Goal: Information Seeking & Learning: Learn about a topic

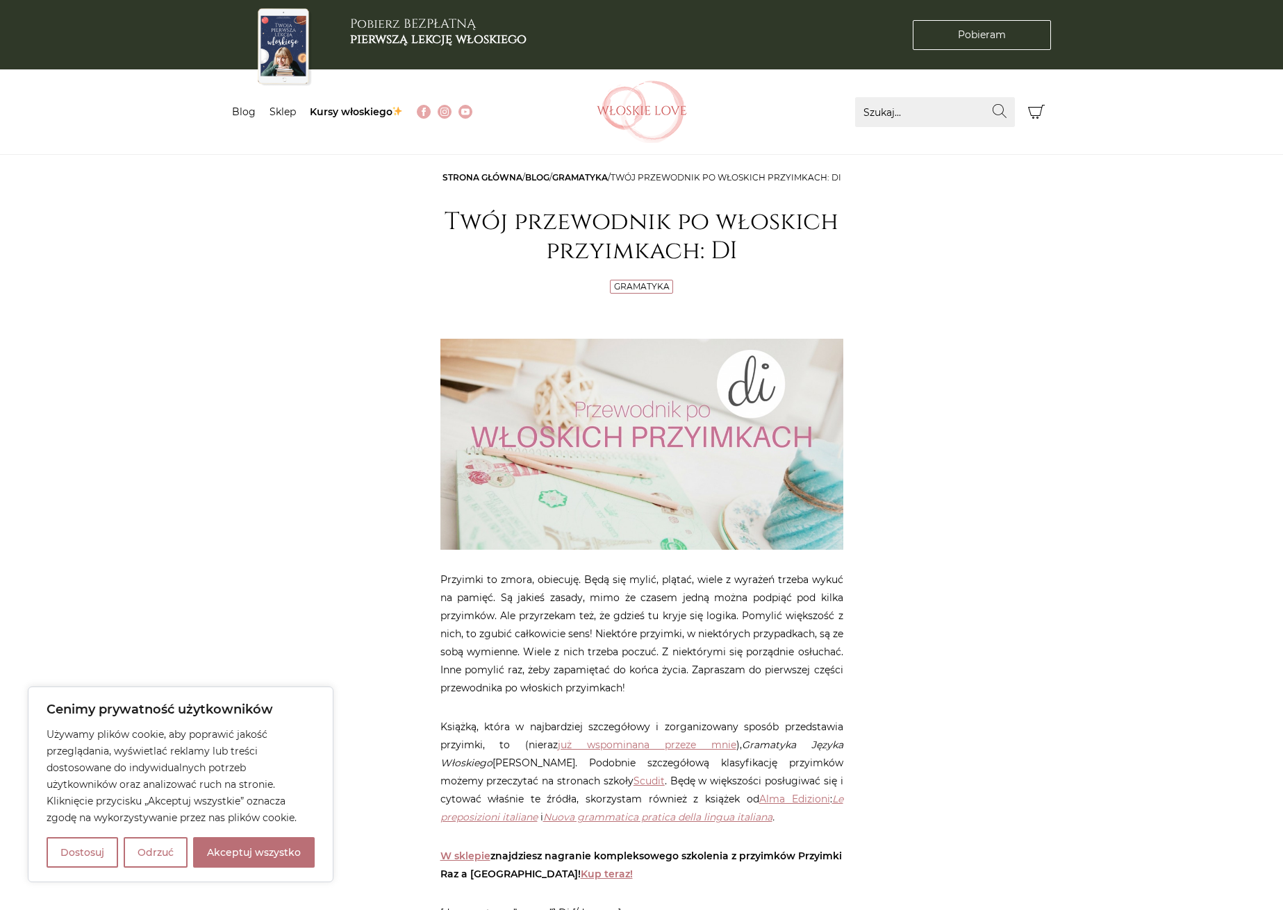
click at [591, 175] on link "Gramatyka" at bounding box center [580, 177] width 56 height 10
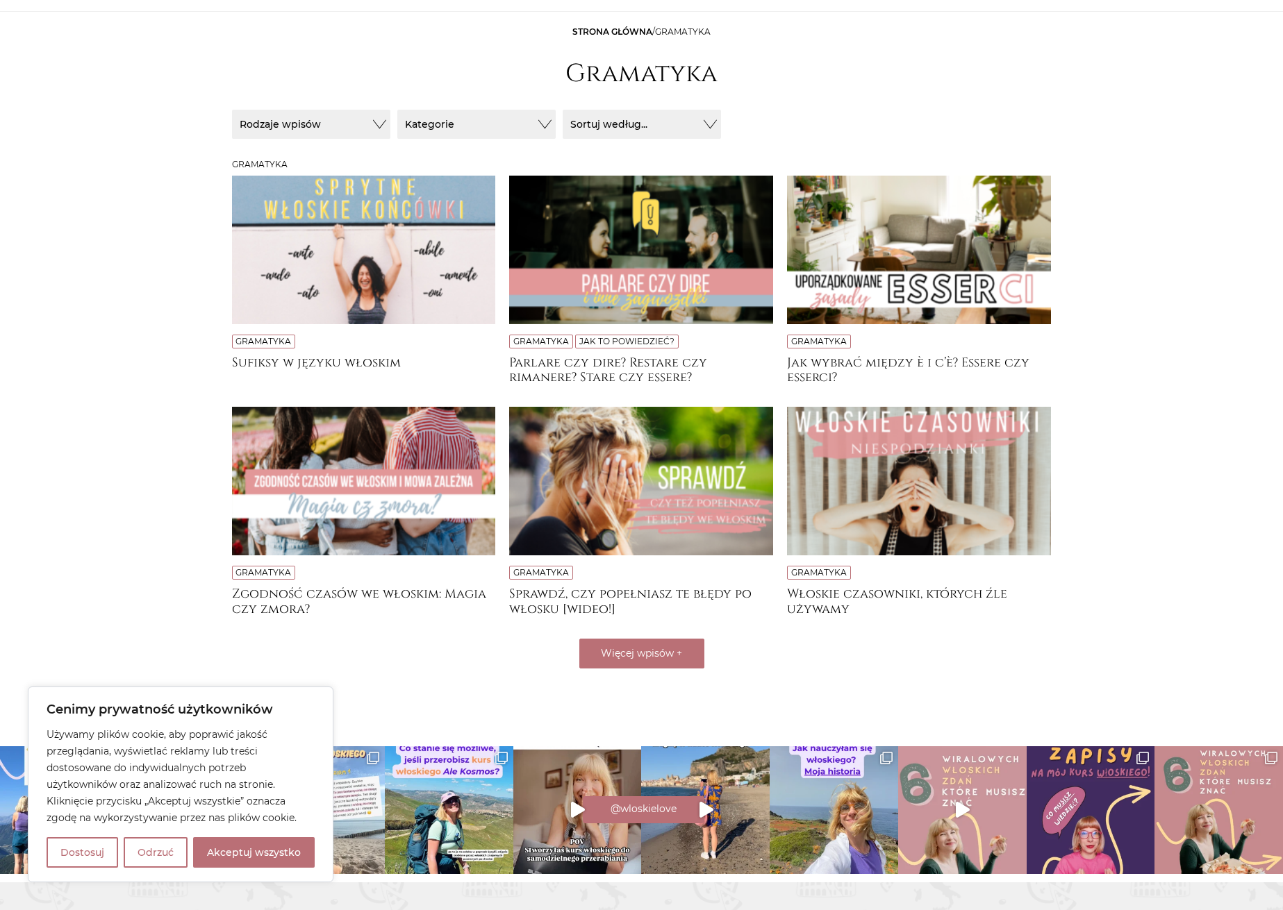
scroll to position [190, 0]
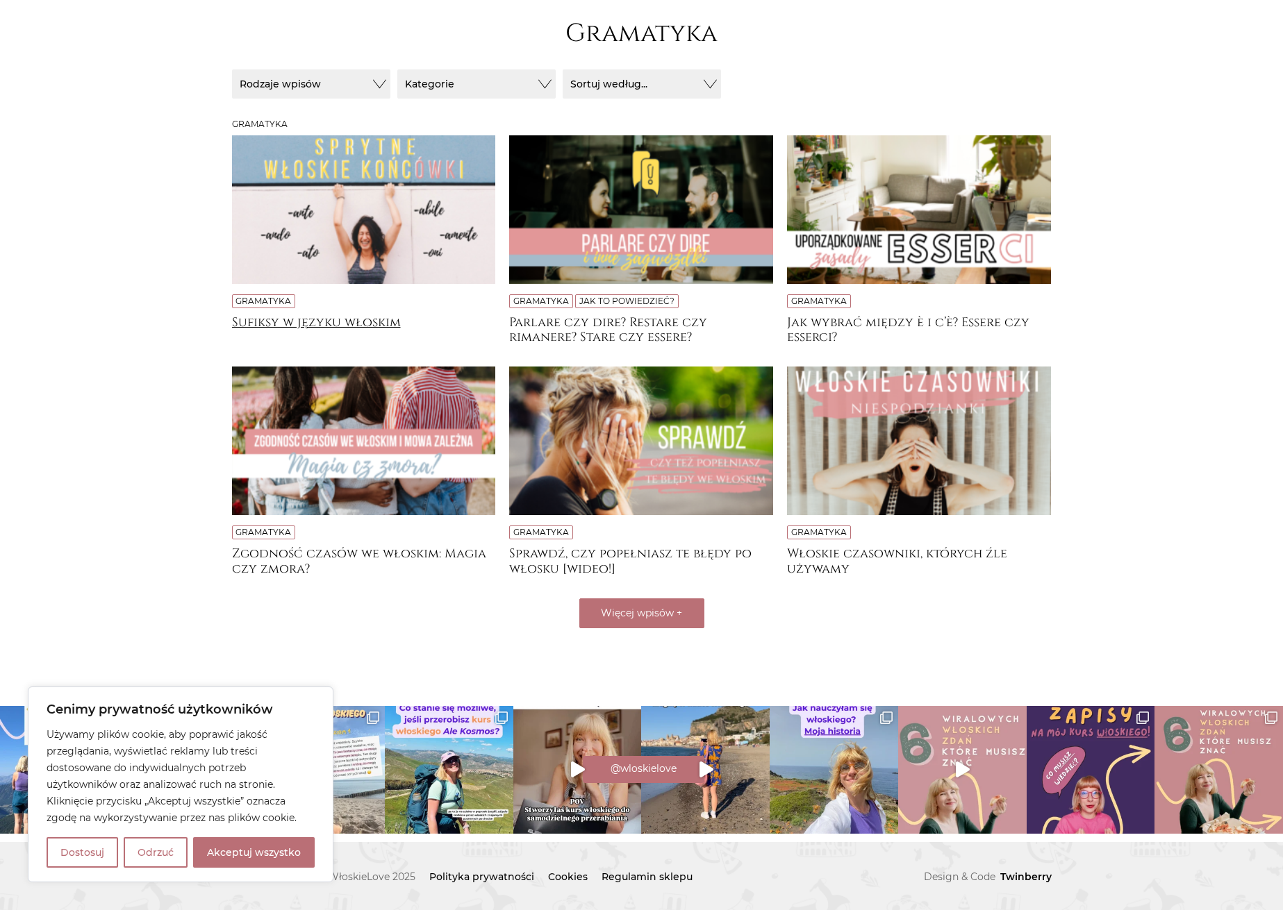
click at [327, 317] on h4 "Sufiksy w języku włoskim" at bounding box center [364, 329] width 264 height 28
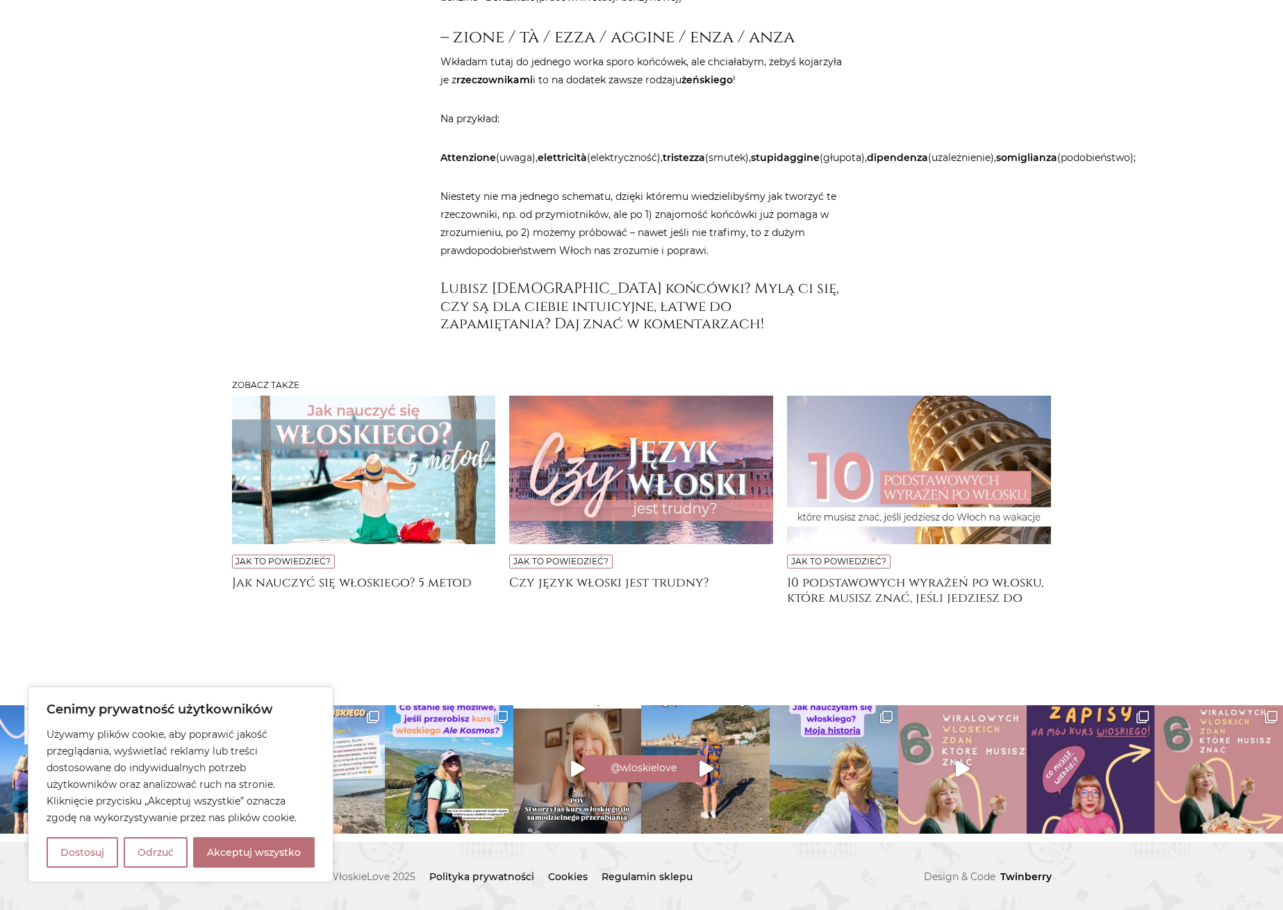
scroll to position [4729, 0]
click at [933, 456] on img at bounding box center [919, 470] width 264 height 149
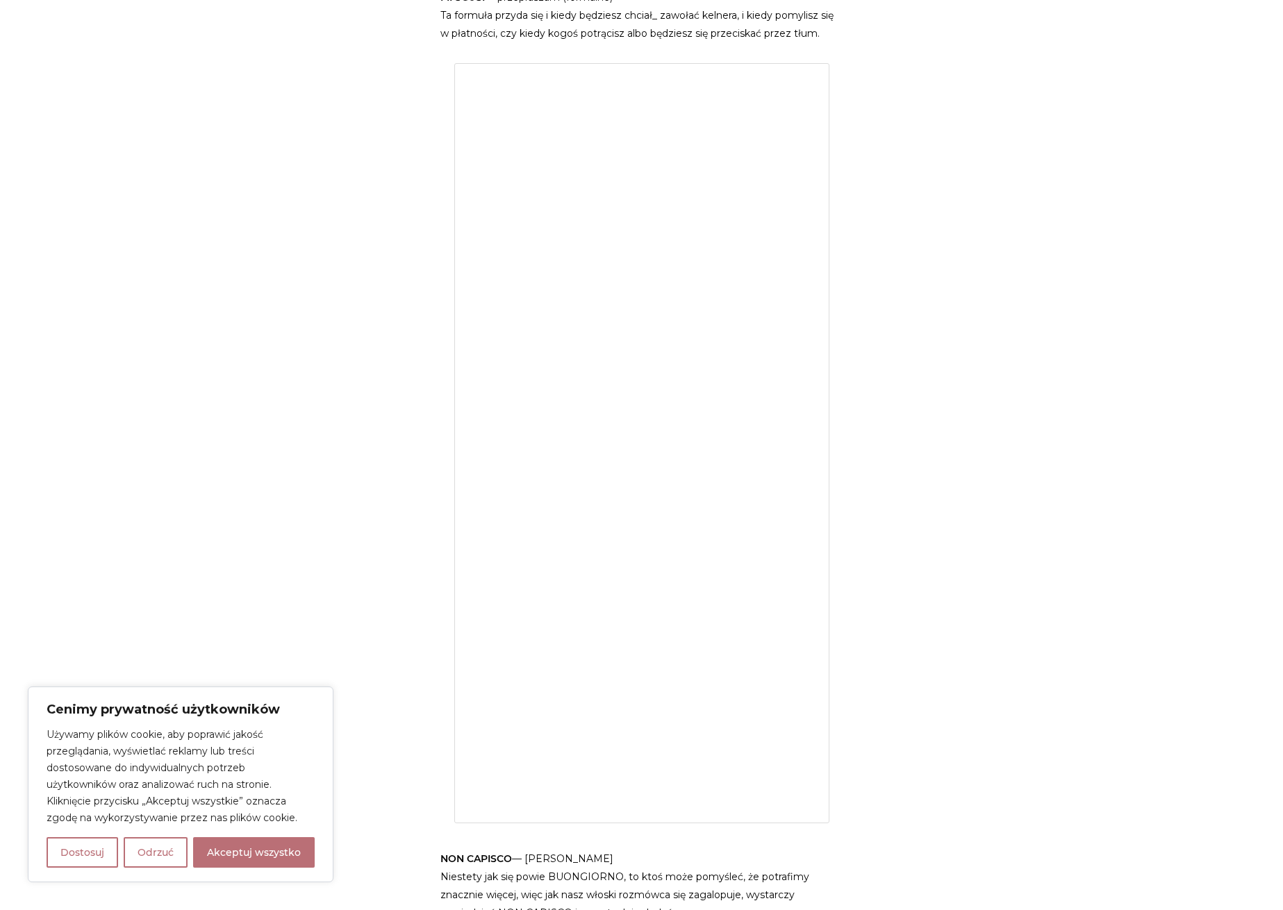
scroll to position [1528, 0]
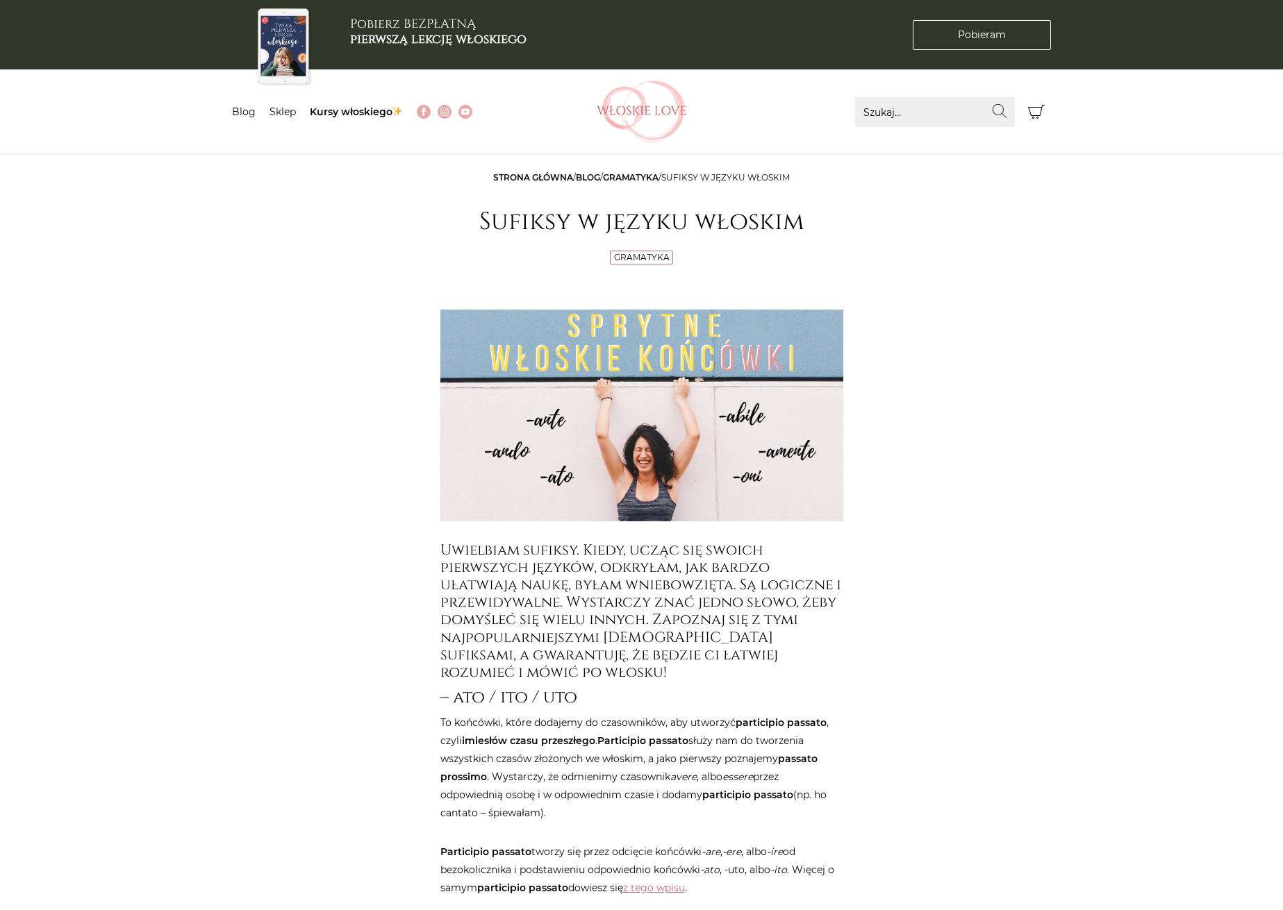
scroll to position [4727, 0]
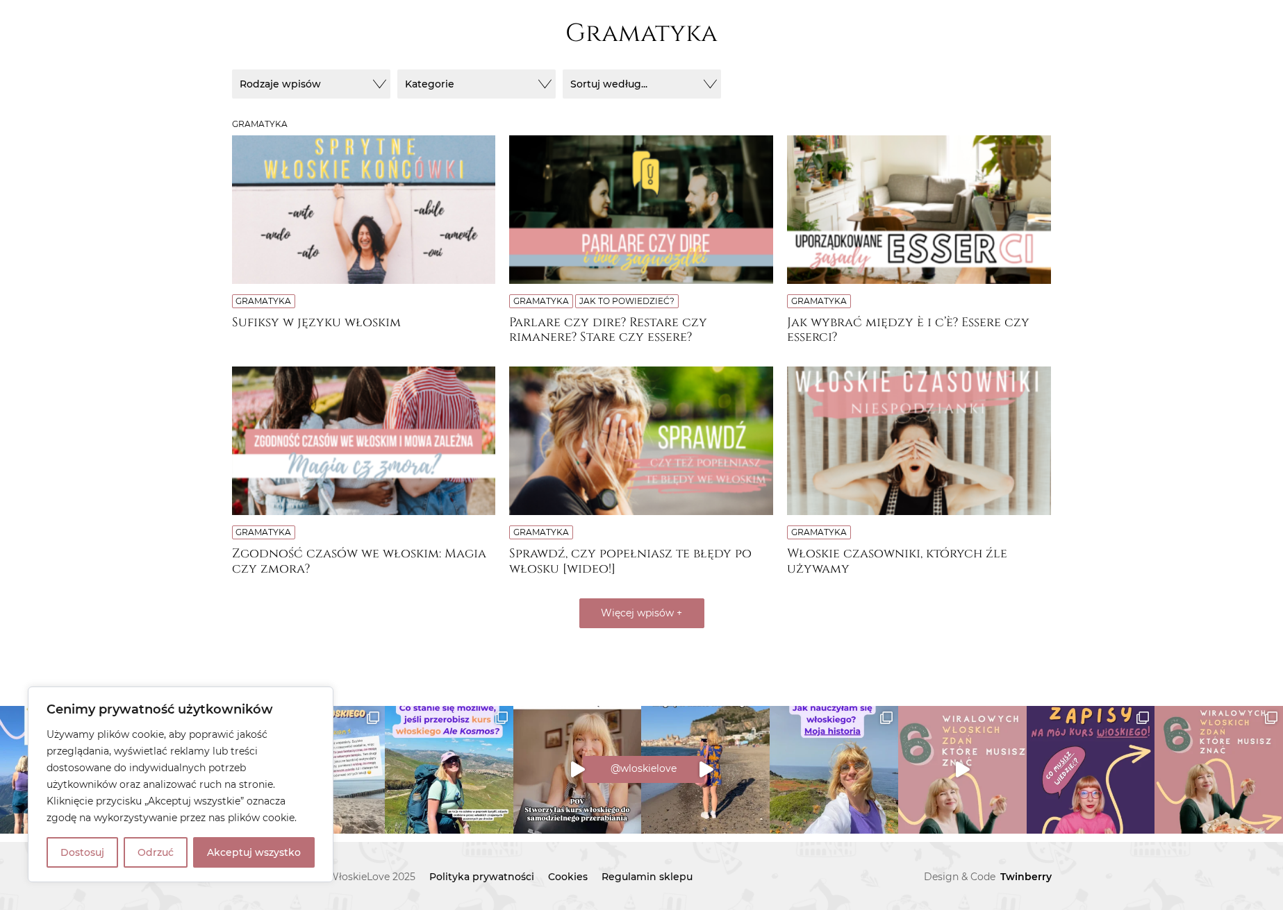
click at [946, 394] on img at bounding box center [919, 441] width 264 height 149
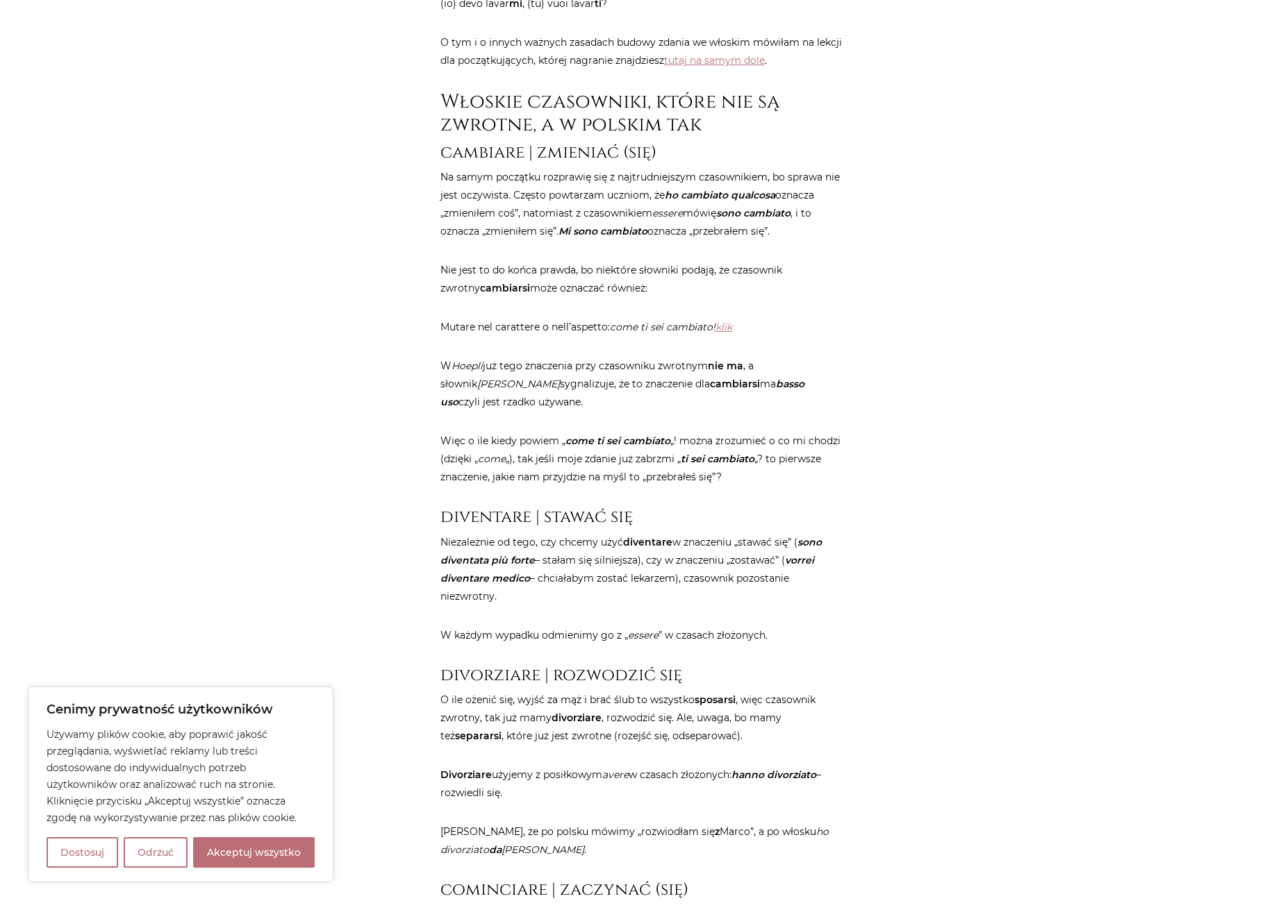
scroll to position [1180, 0]
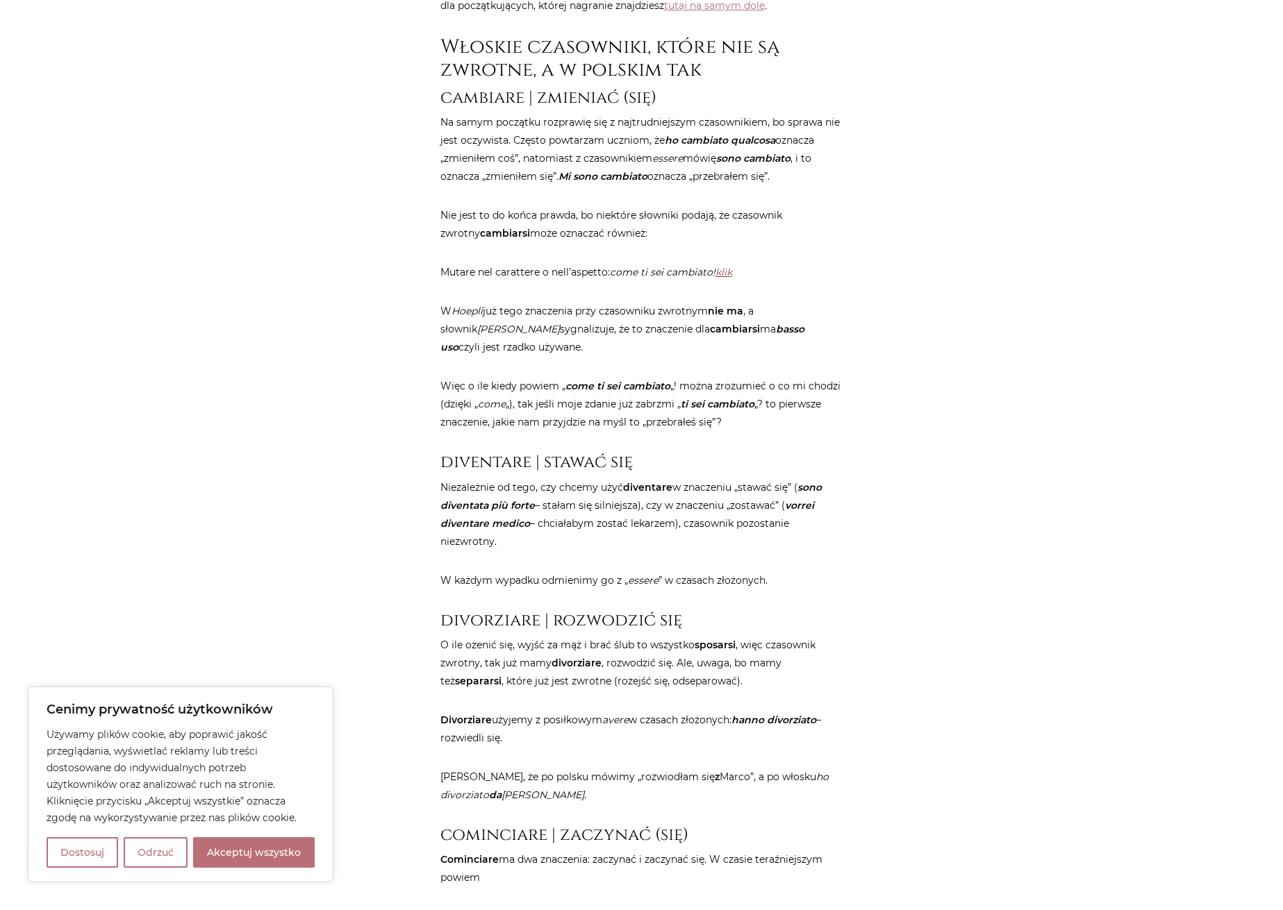
click at [732, 278] on link "klik" at bounding box center [723, 272] width 17 height 12
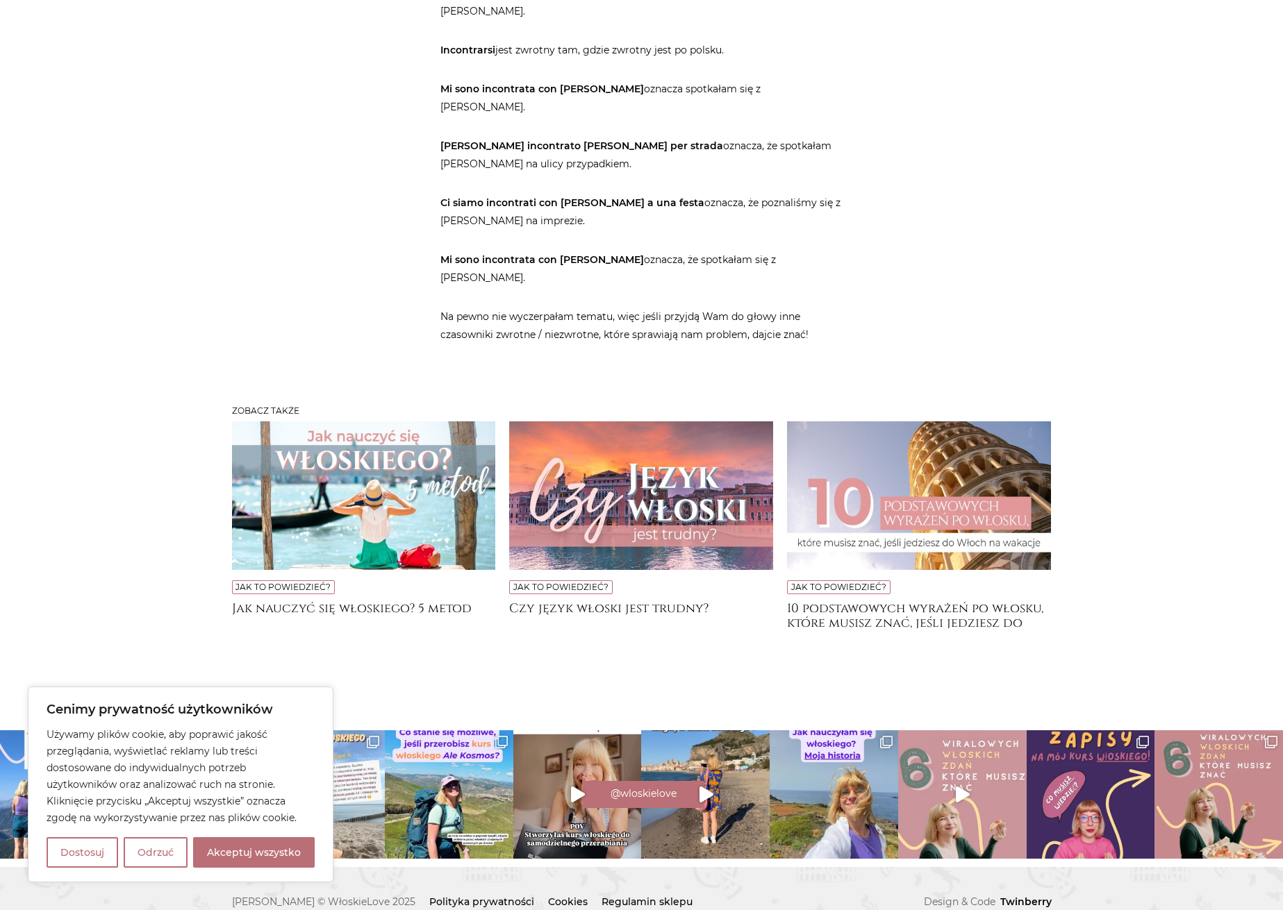
scroll to position [6041, 0]
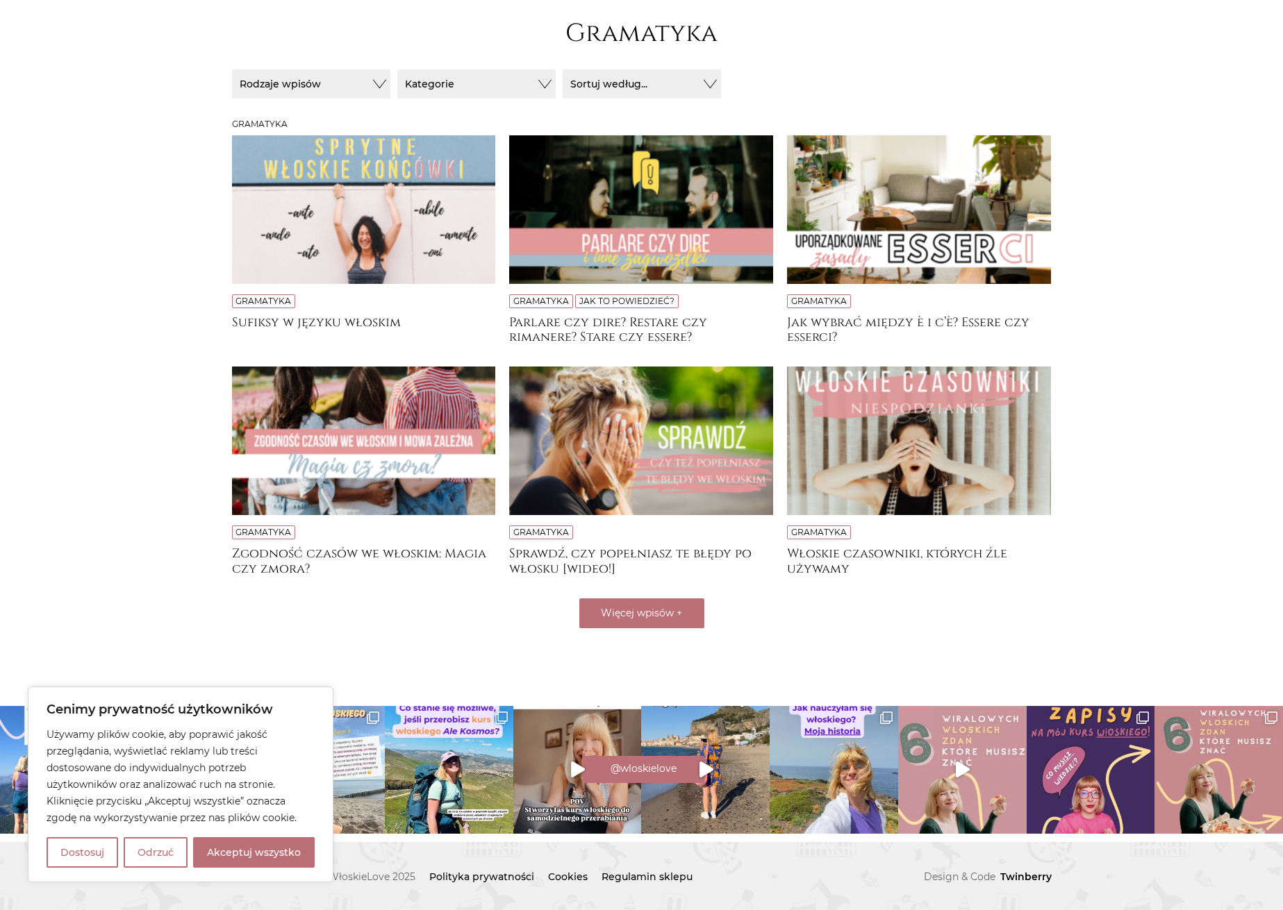
click at [627, 456] on img at bounding box center [641, 441] width 264 height 149
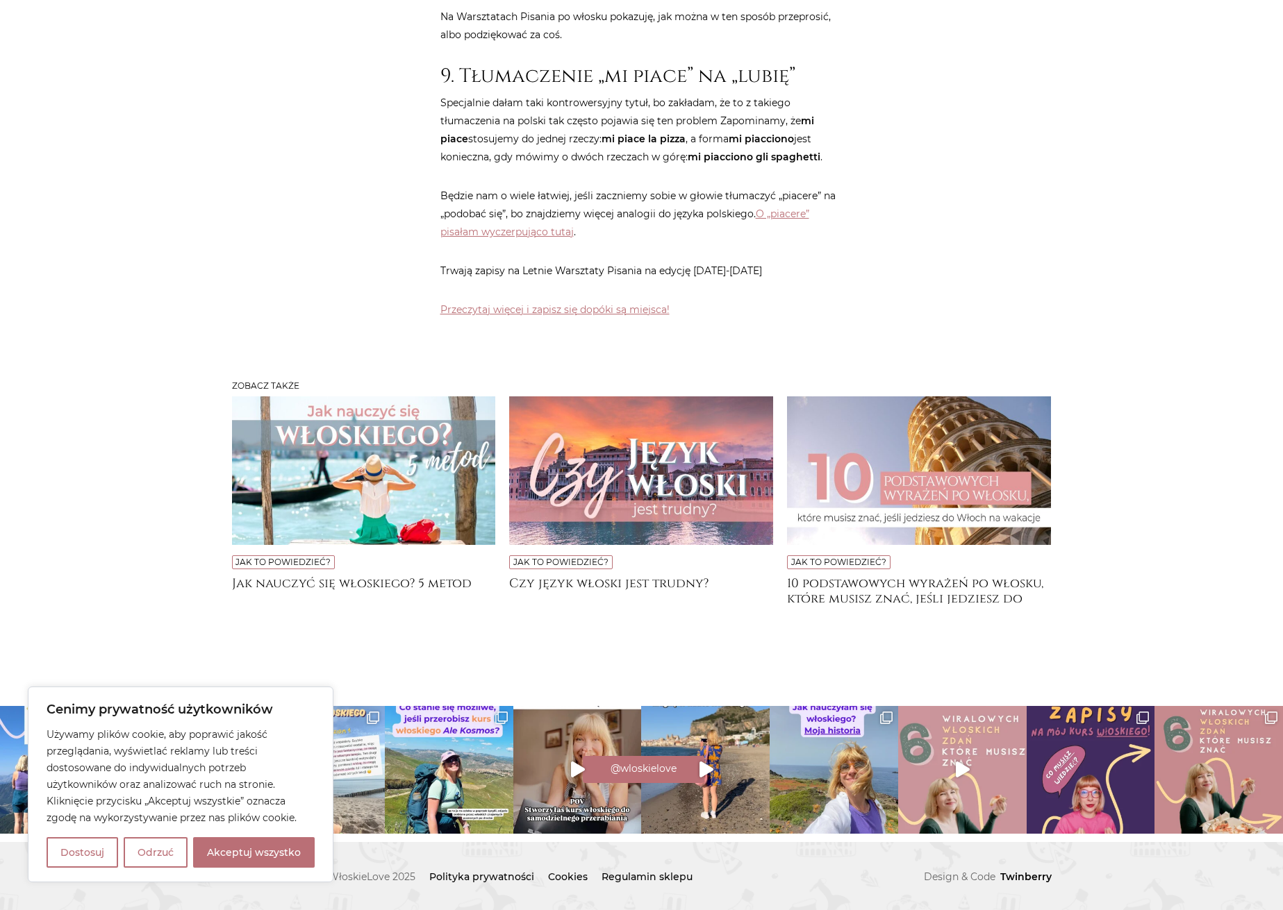
scroll to position [4247, 0]
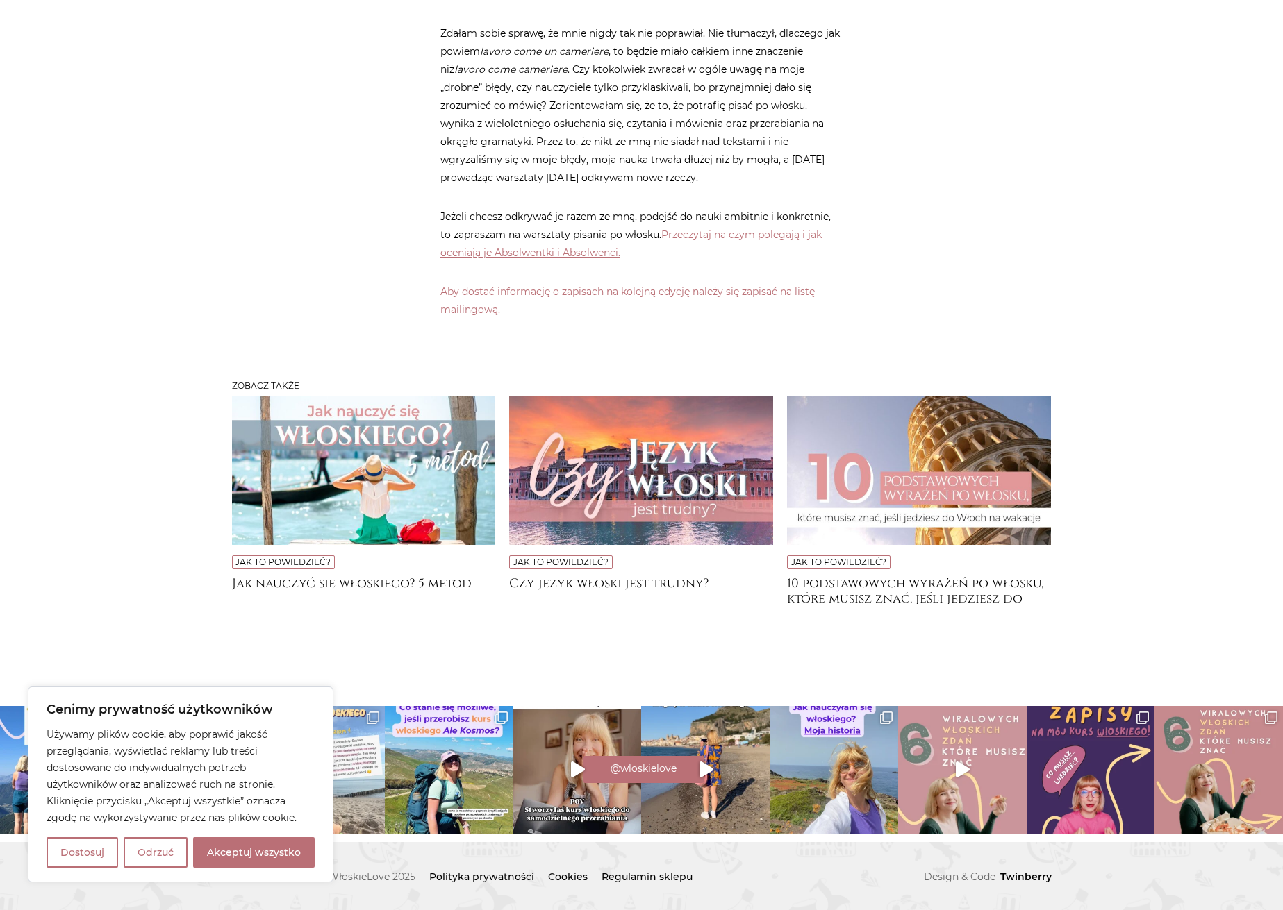
scroll to position [3541, 0]
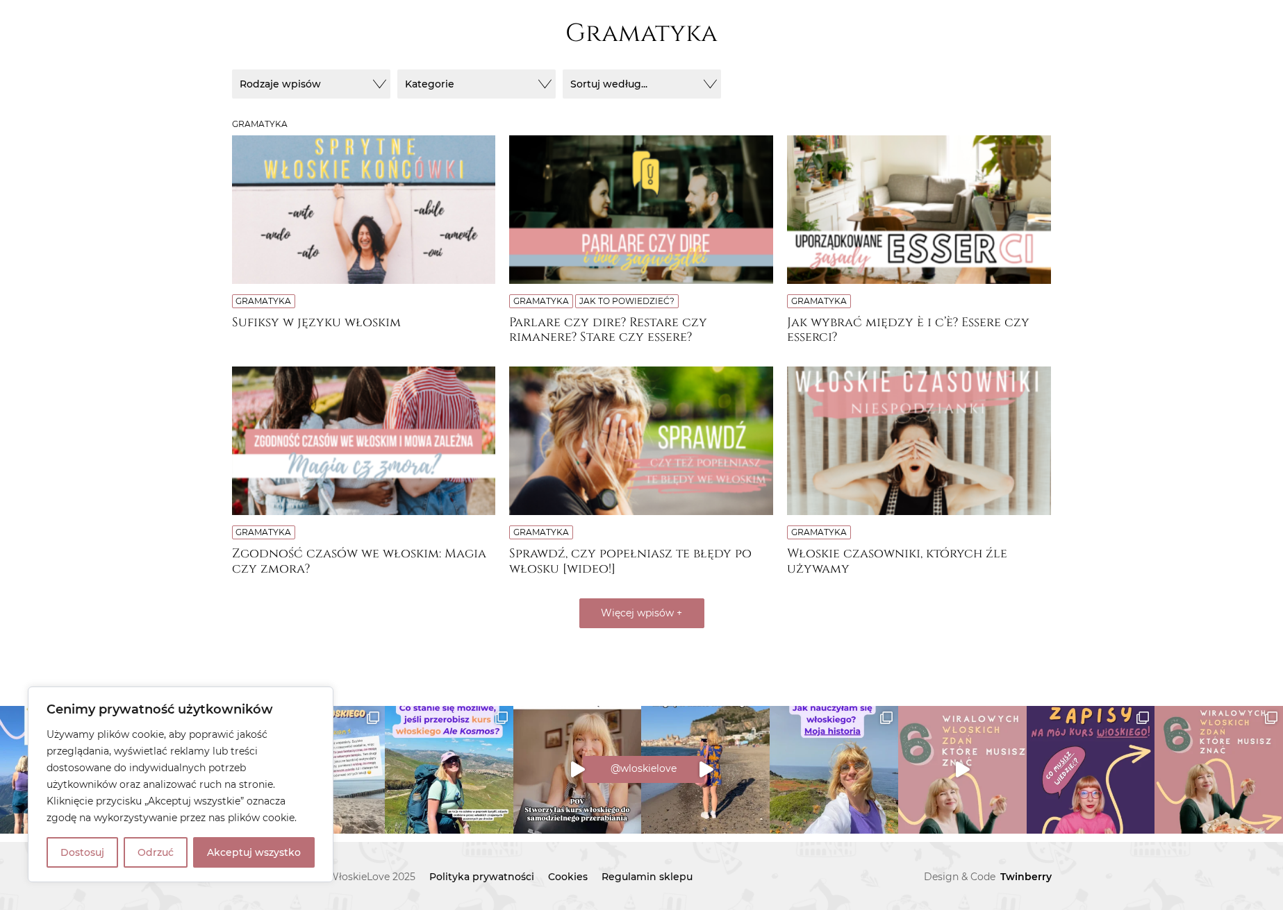
click at [328, 453] on img at bounding box center [364, 441] width 264 height 149
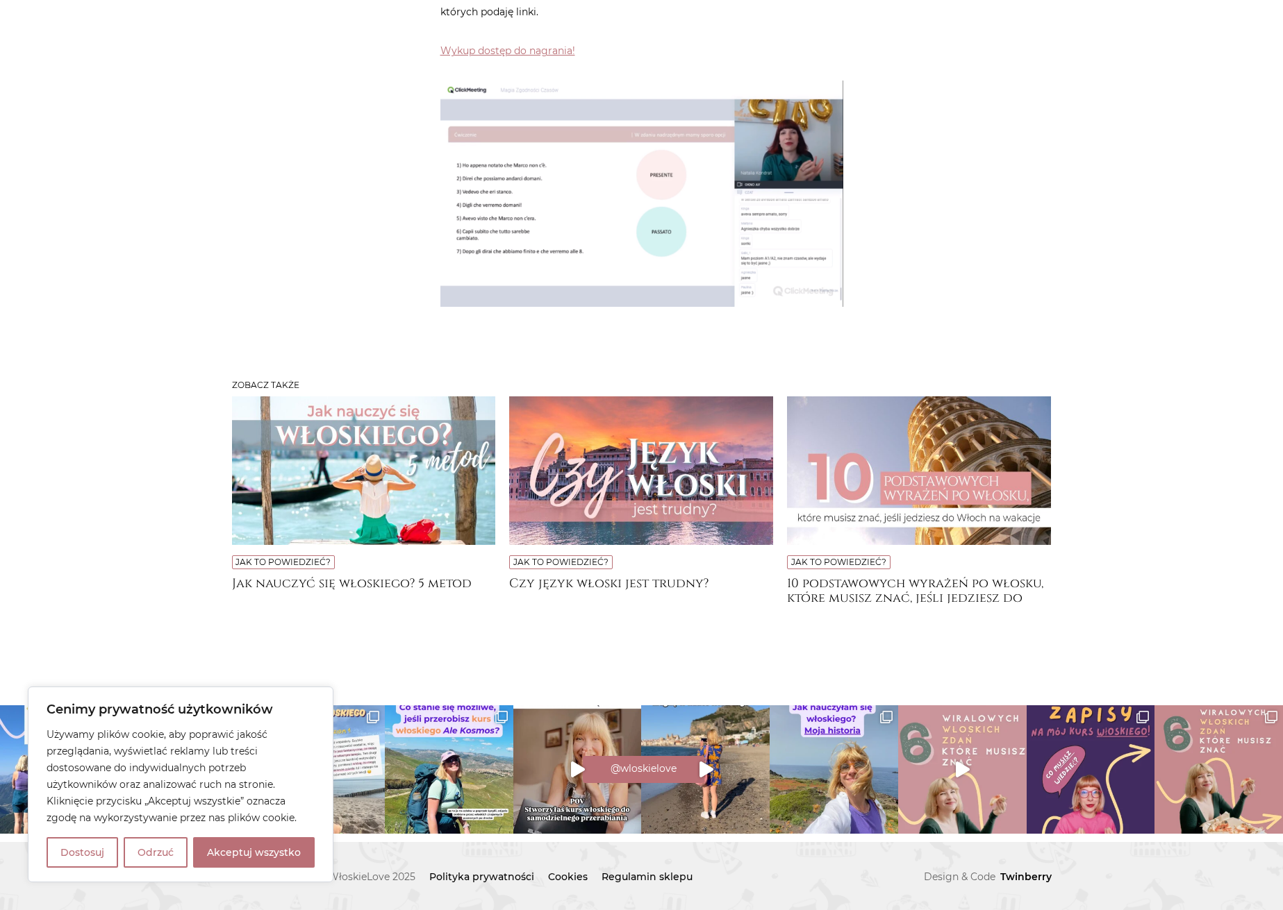
scroll to position [6527, 0]
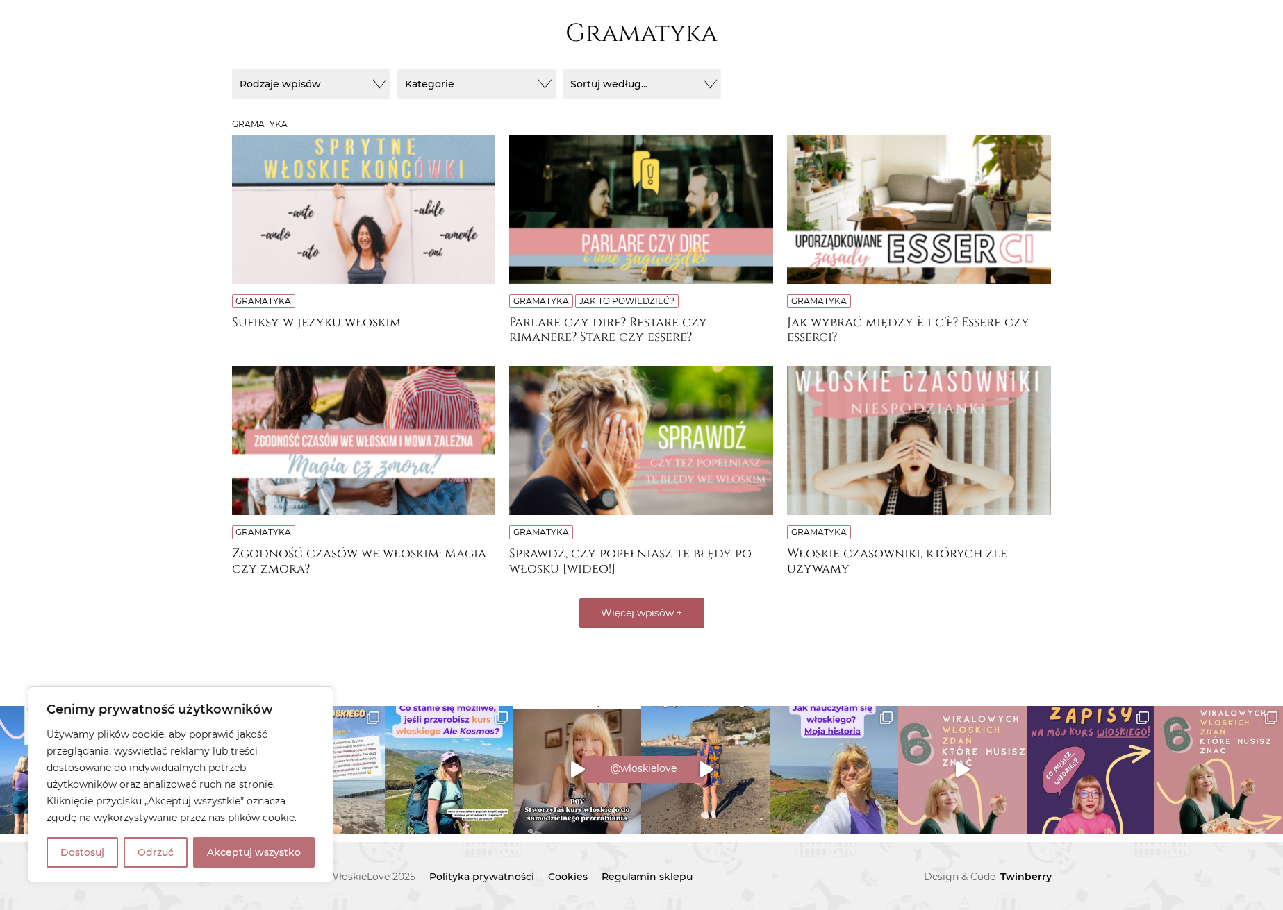
click at [645, 609] on span "Więcej wpisów" at bounding box center [637, 613] width 73 height 12
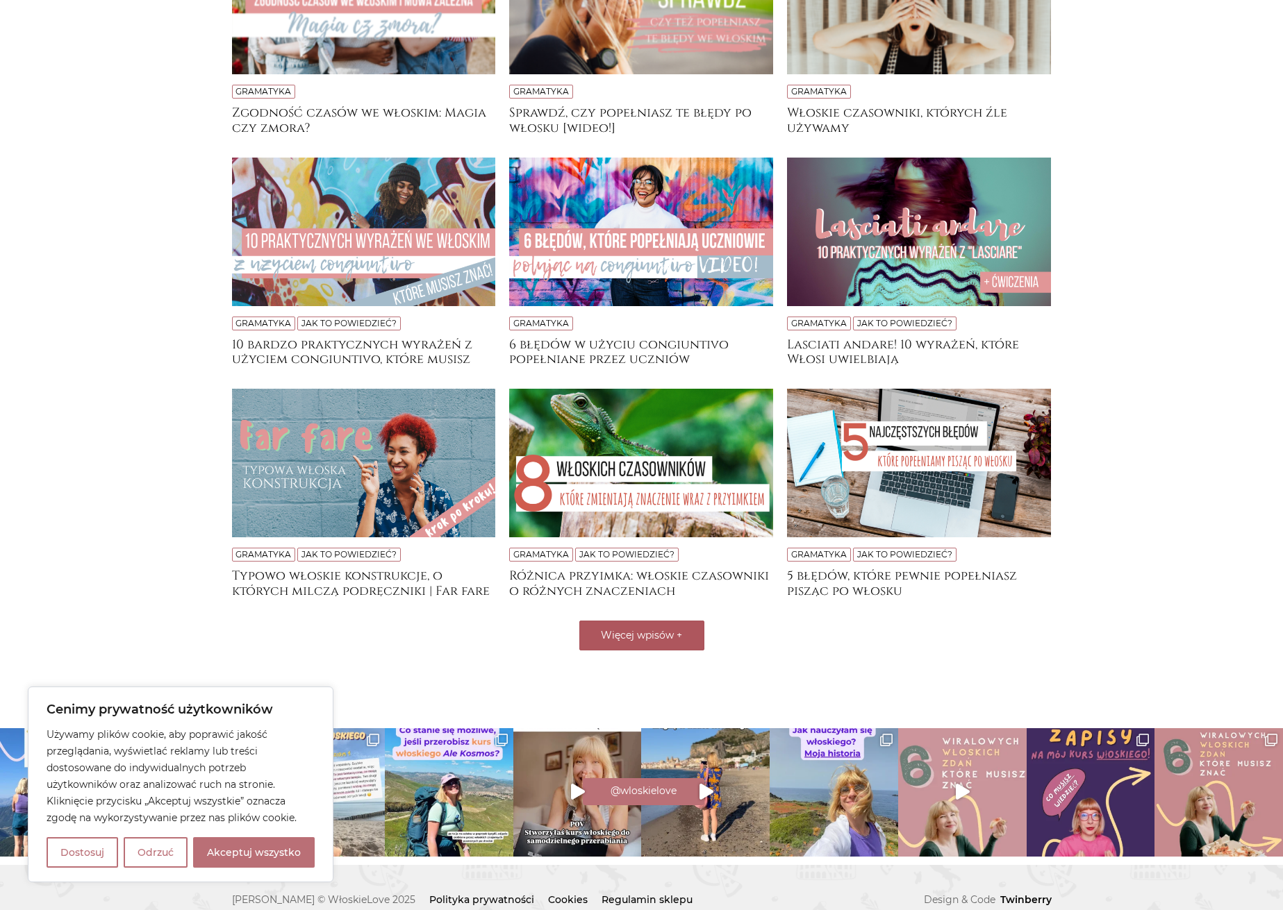
scroll to position [653, 0]
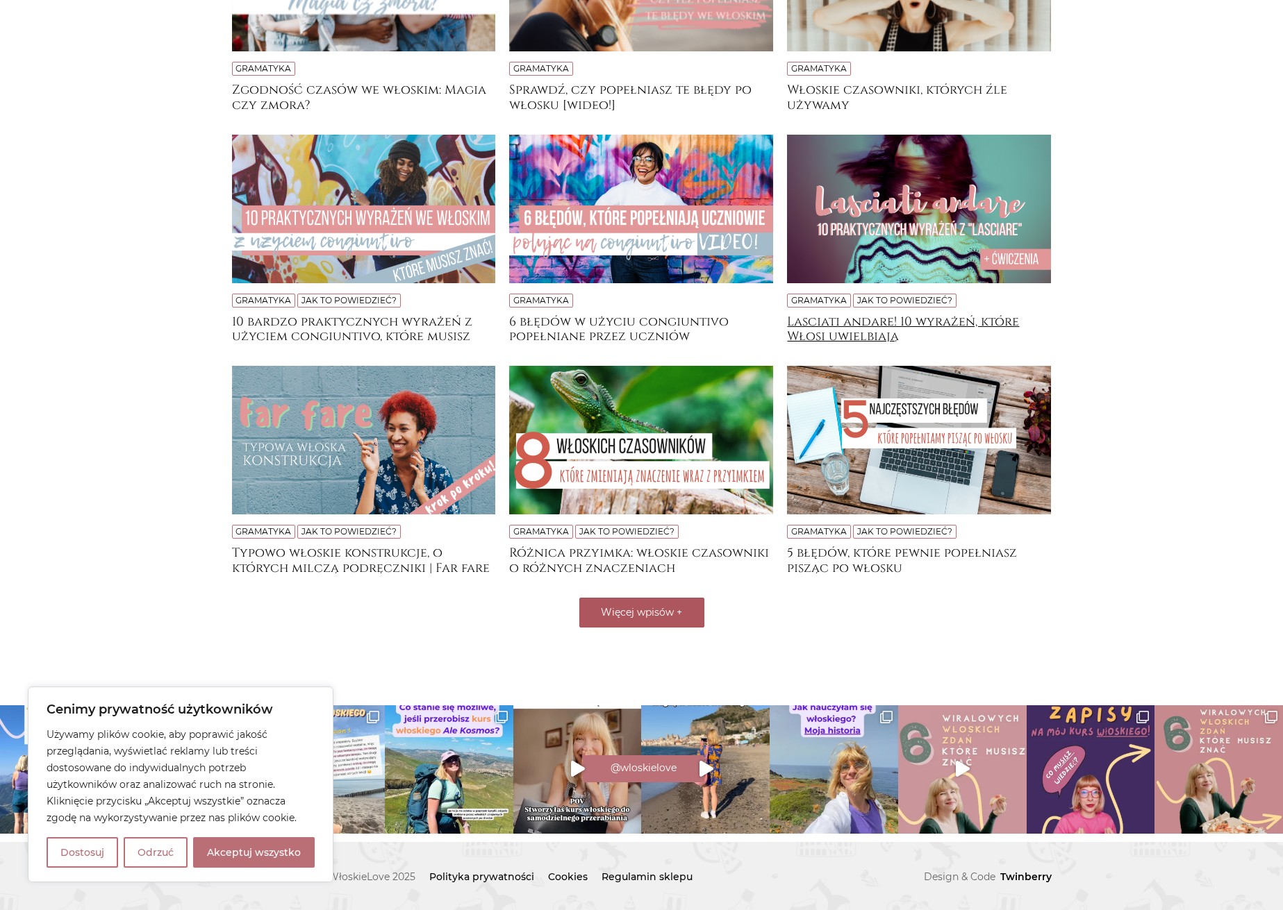
click at [867, 315] on h4 "Lasciati andare! 10 wyrażeń, które Włosi uwielbiają" at bounding box center [919, 329] width 264 height 28
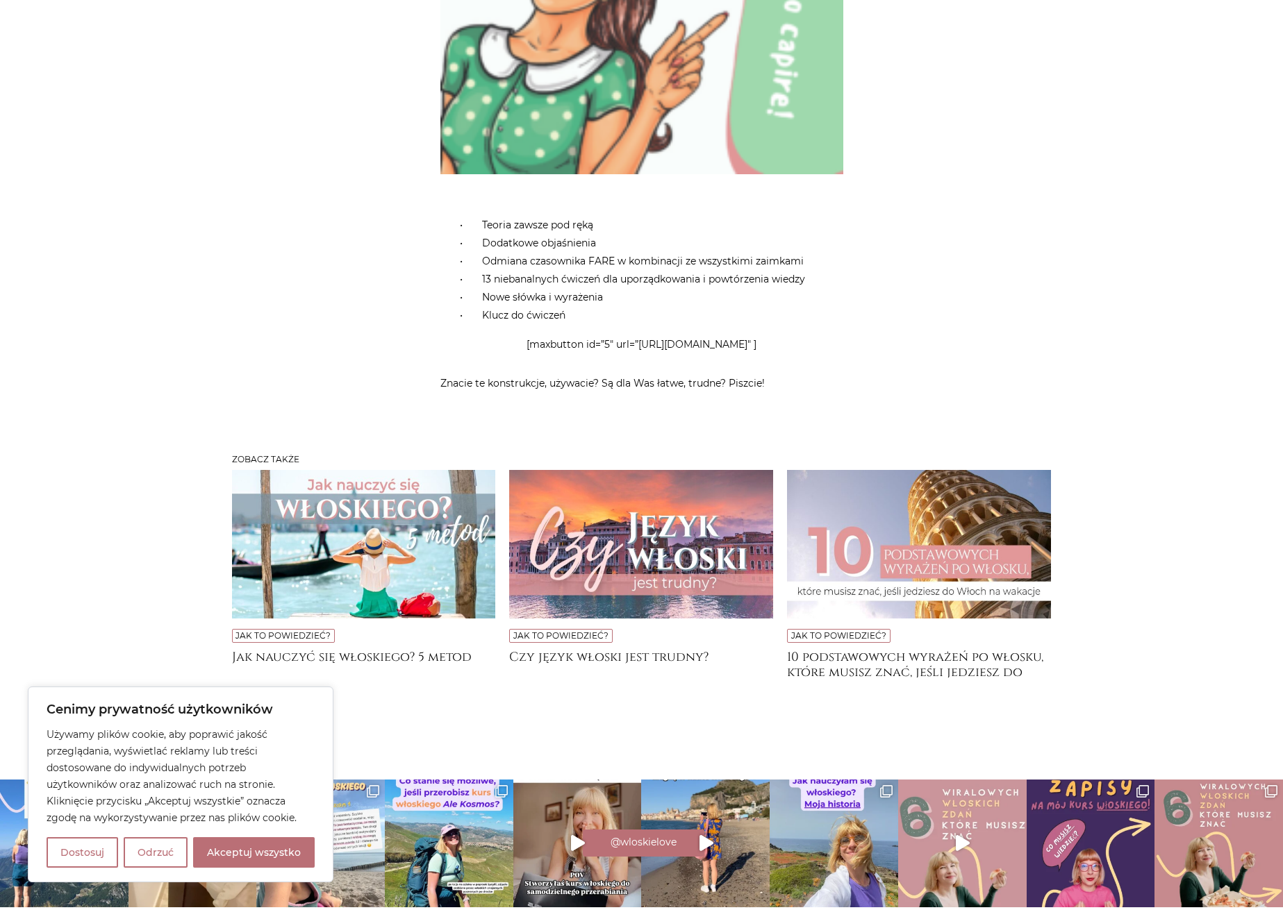
scroll to position [4791, 0]
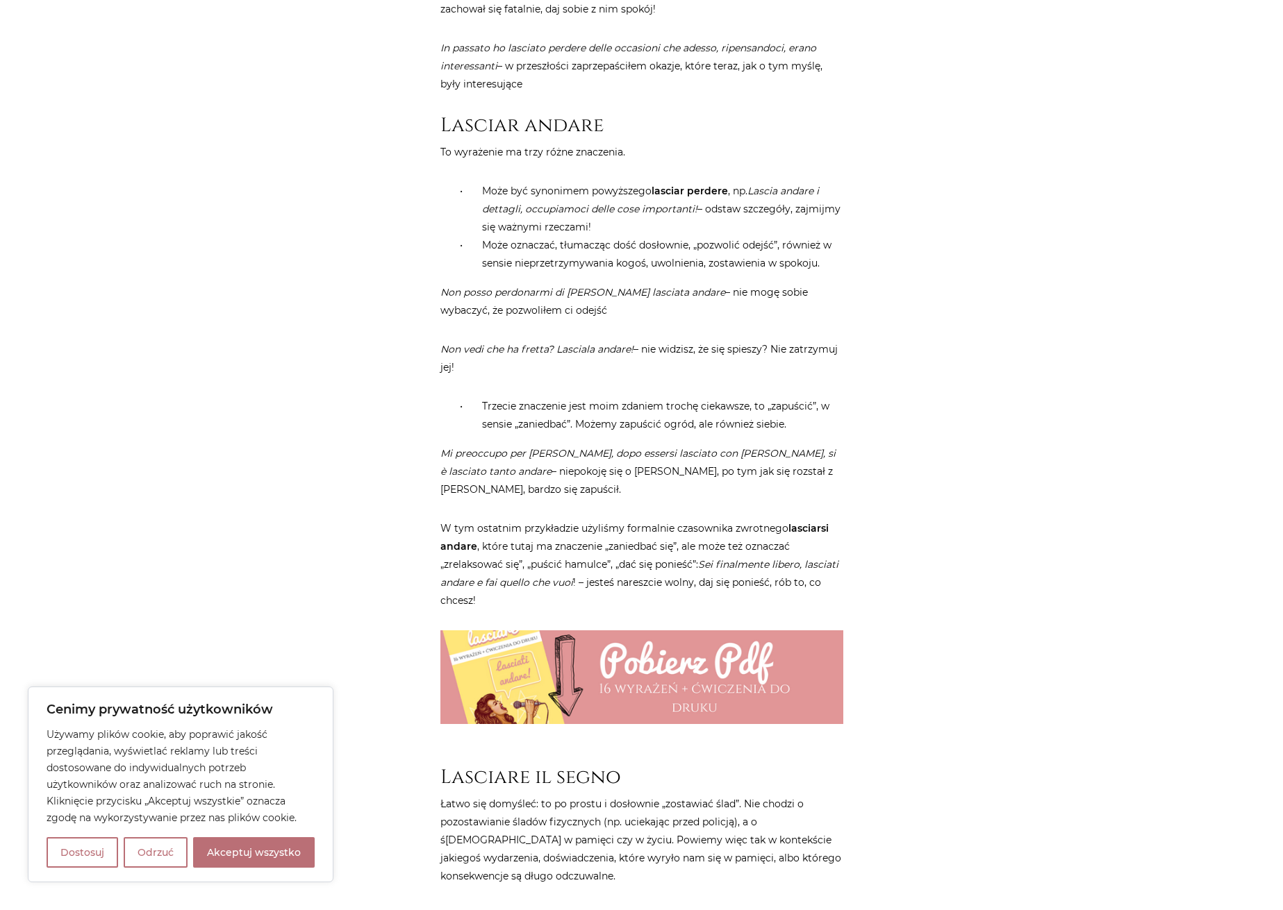
scroll to position [937, 0]
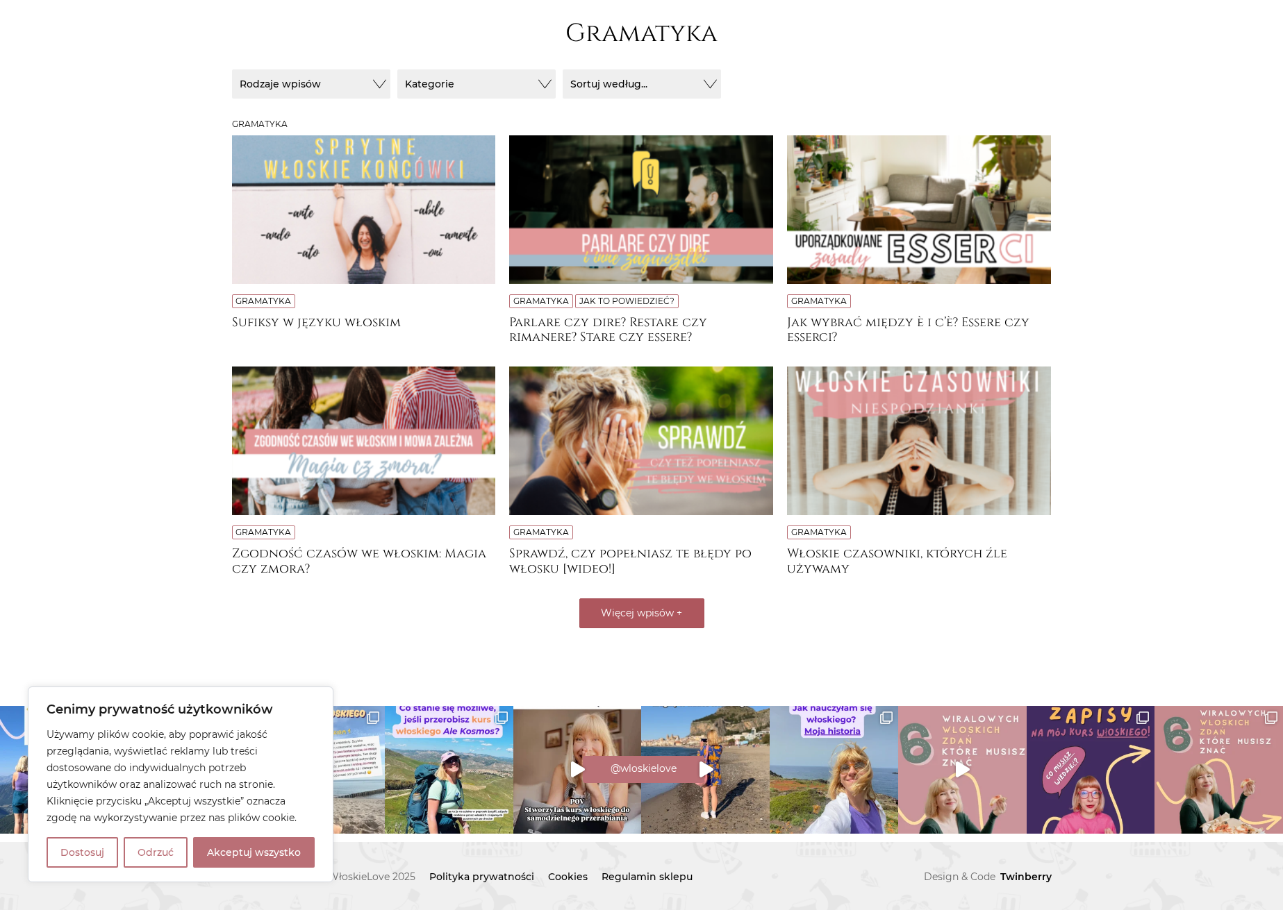
click at [674, 607] on span "Więcej wpisów" at bounding box center [637, 613] width 73 height 12
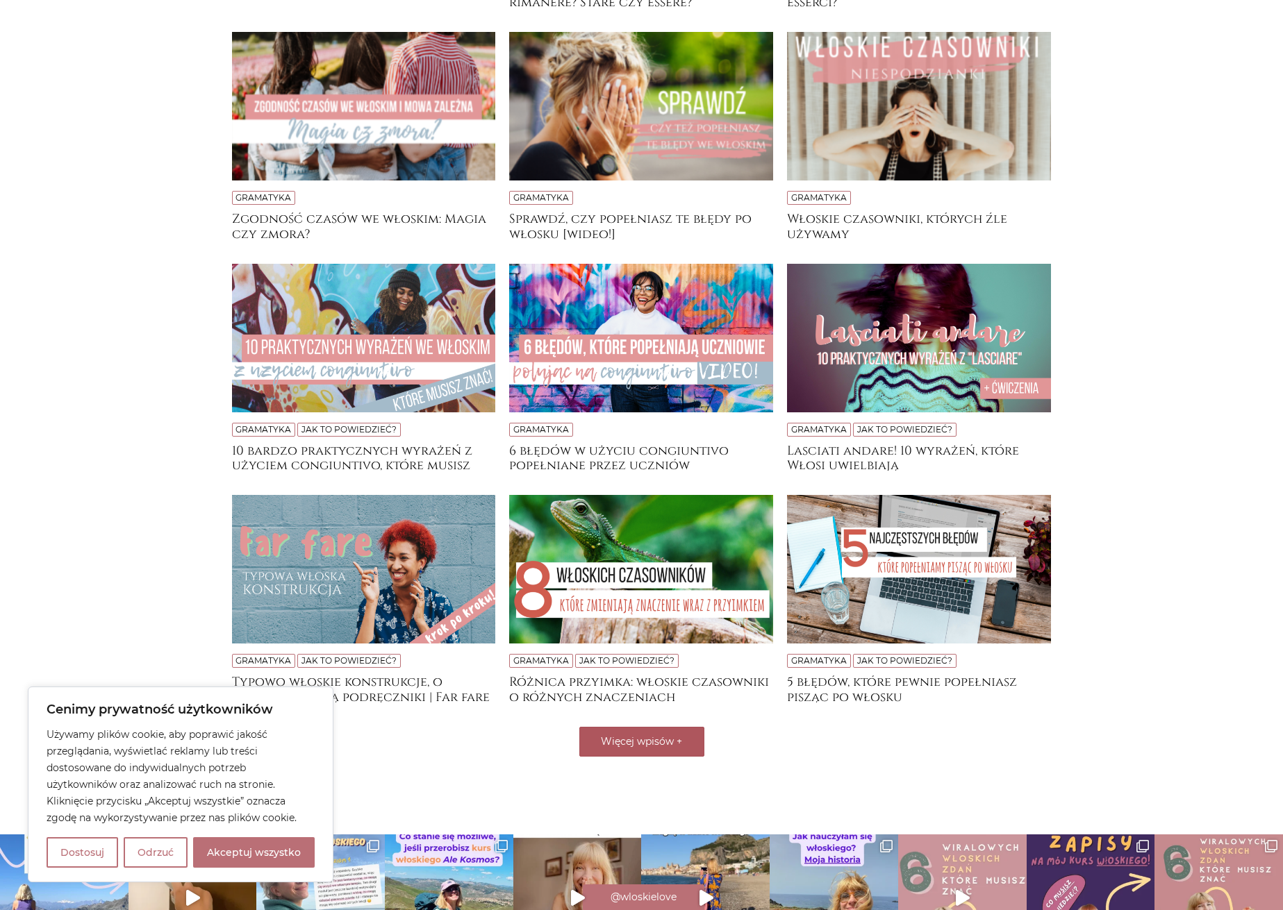
scroll to position [653, 0]
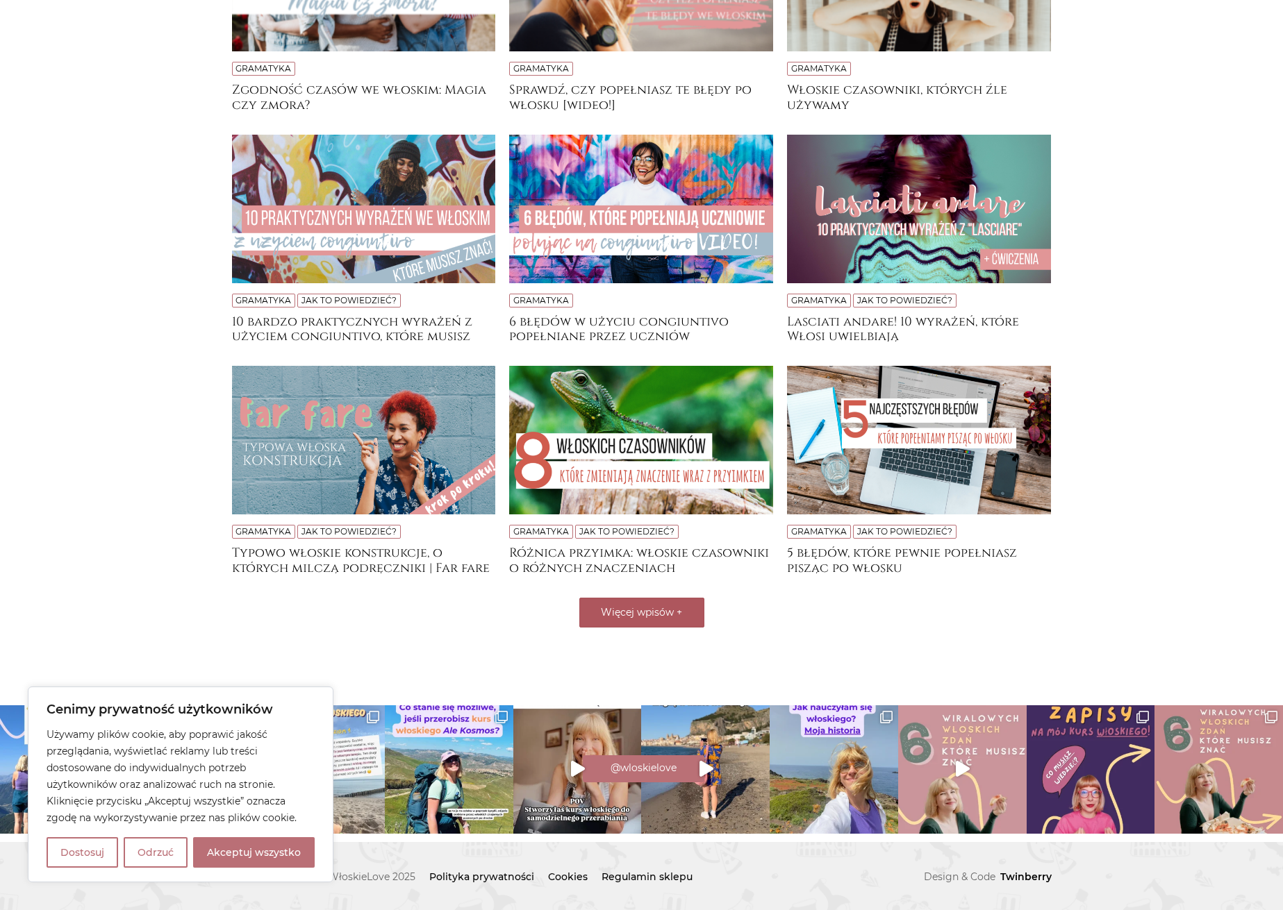
click at [645, 606] on span "Więcej wpisów" at bounding box center [637, 612] width 73 height 12
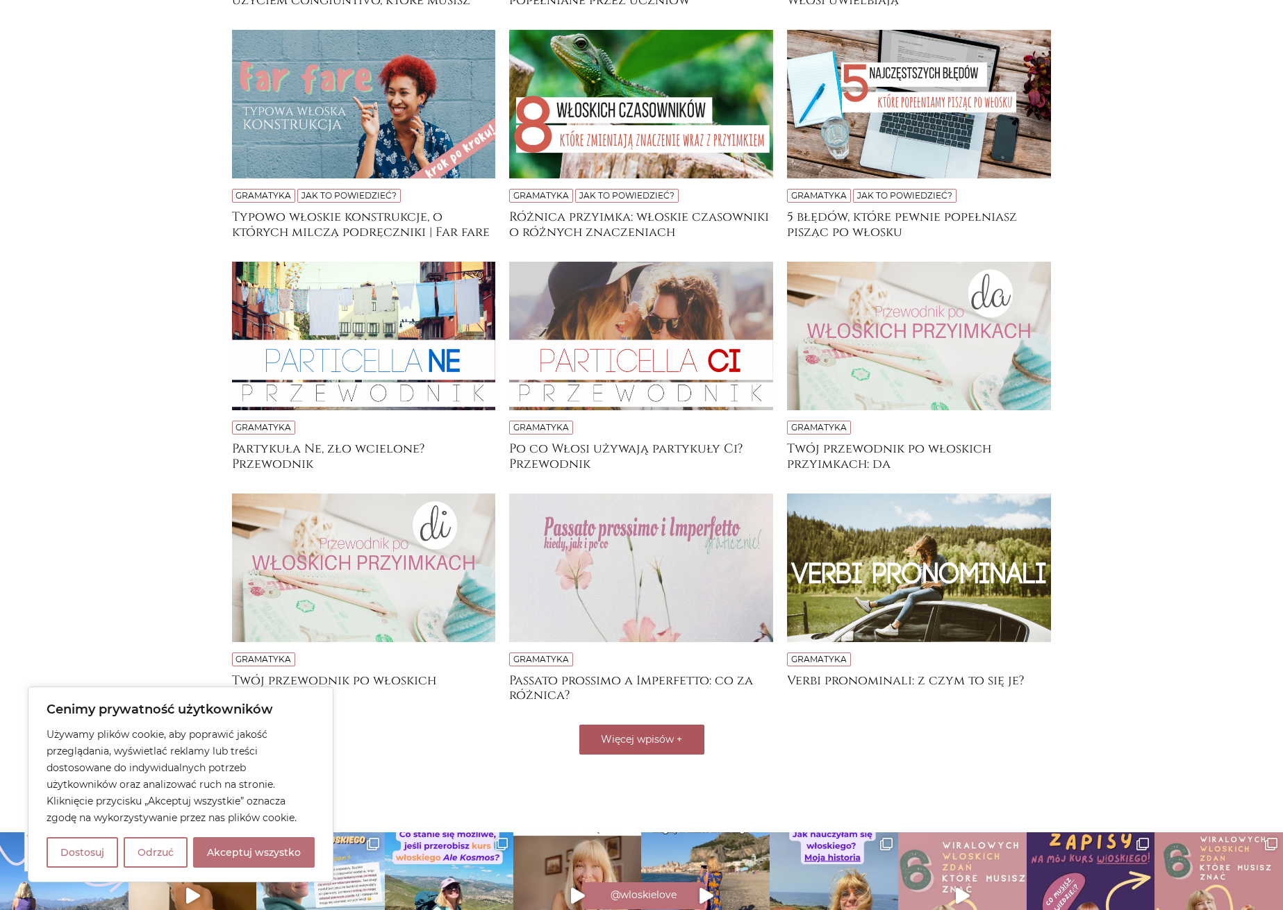
scroll to position [978, 0]
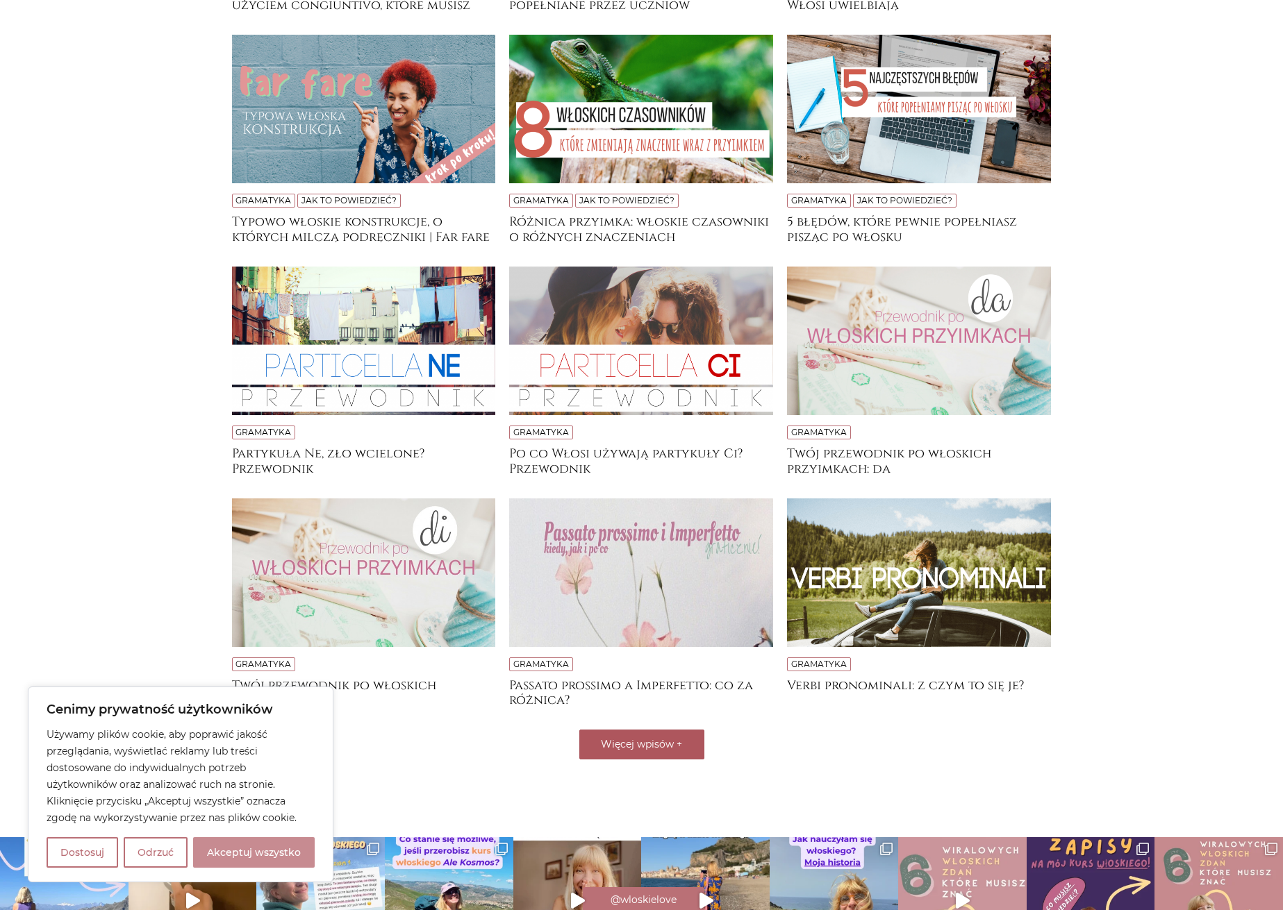
click at [265, 854] on button "Akceptuj wszystko" at bounding box center [254, 852] width 122 height 31
checkbox input "true"
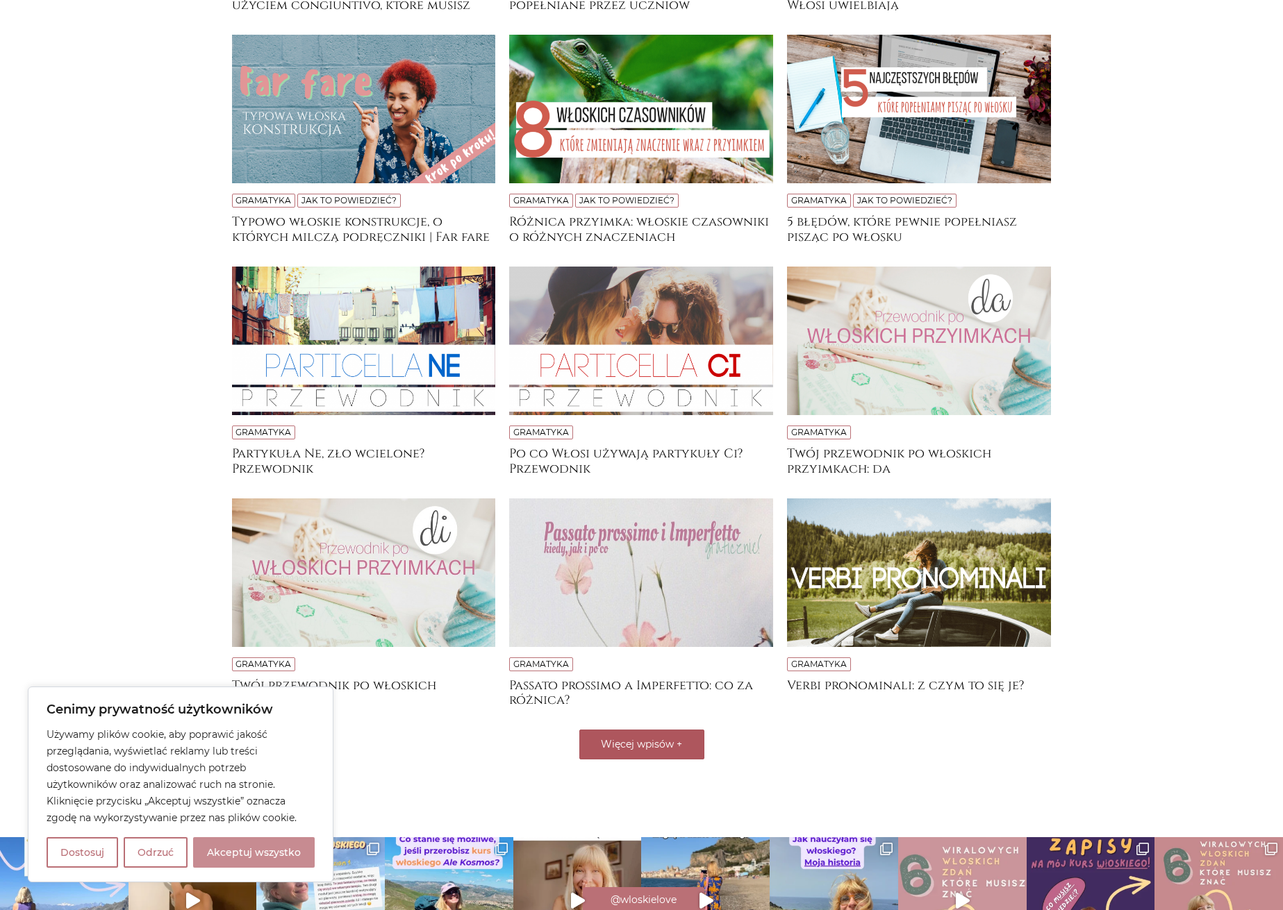
checkbox input "true"
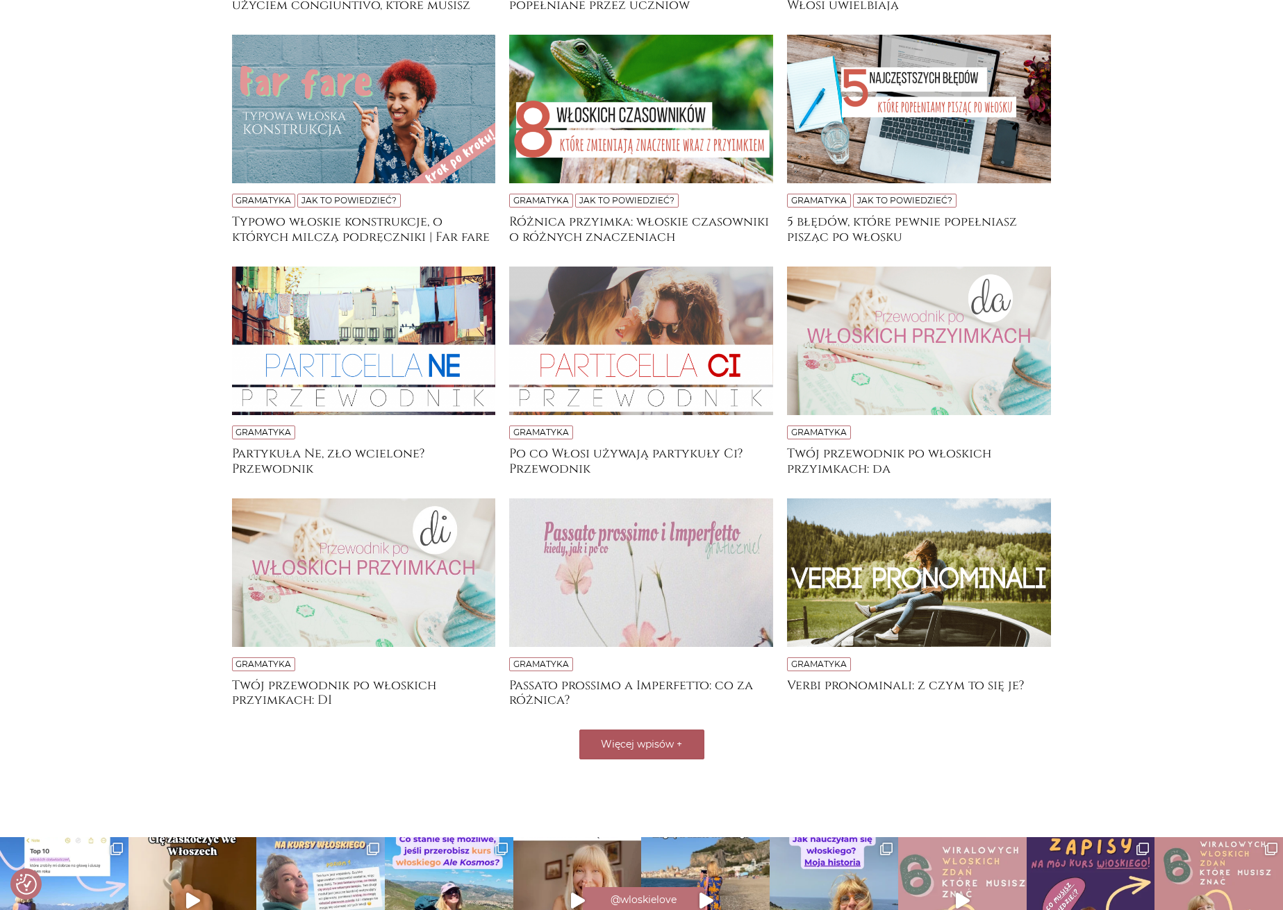
click at [601, 759] on button "Więcej wpisów +" at bounding box center [641, 745] width 125 height 30
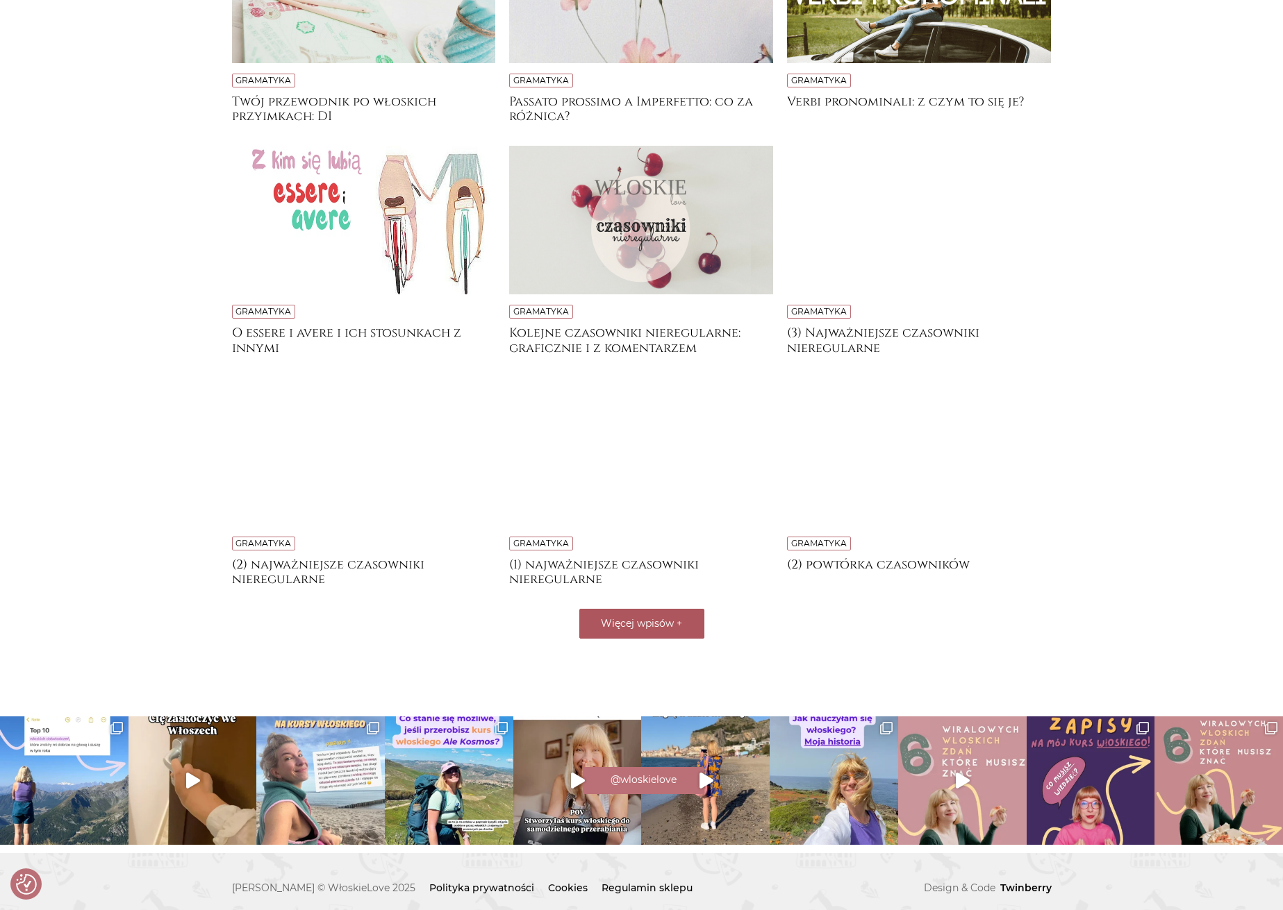
scroll to position [1580, 0]
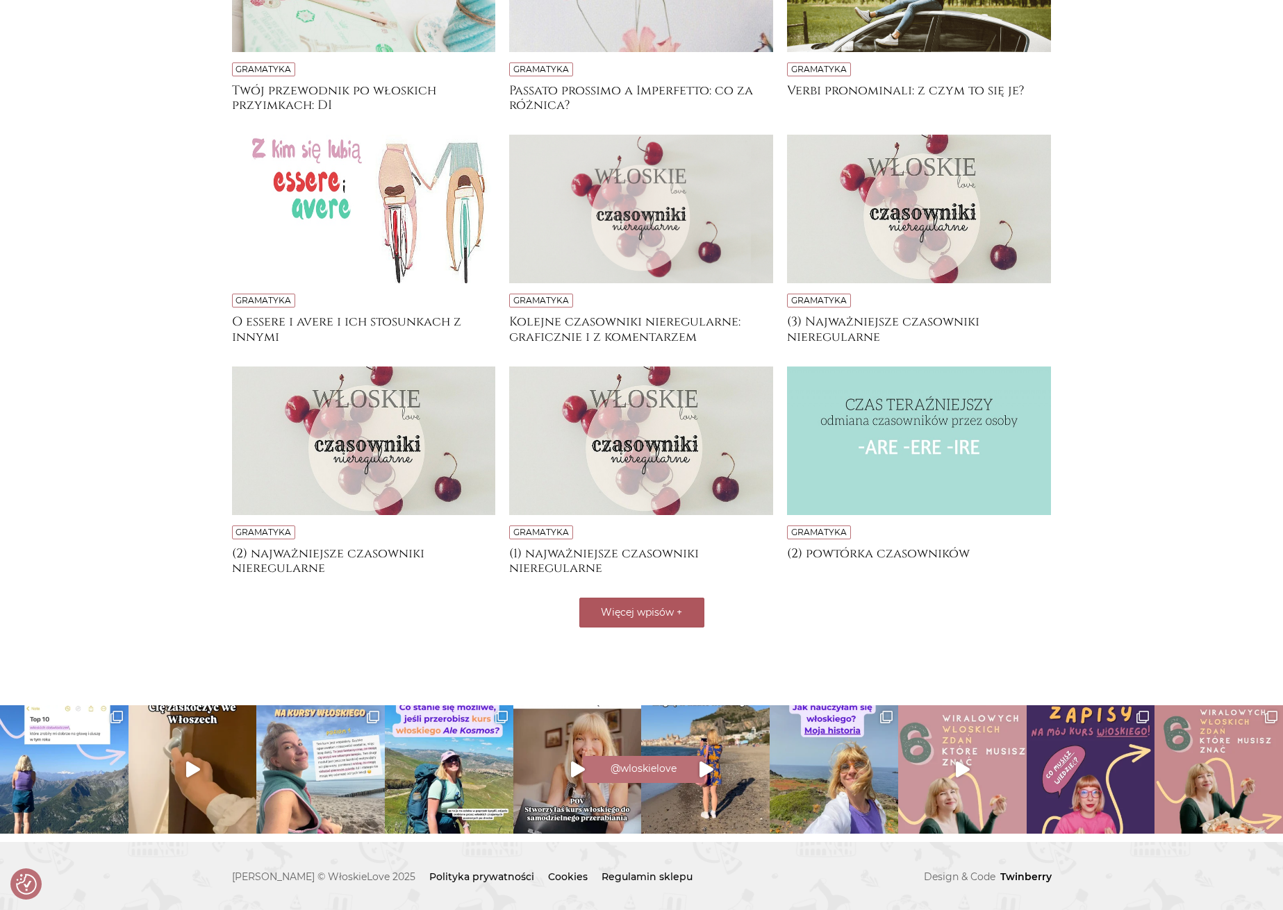
click at [634, 606] on span "Więcej wpisów" at bounding box center [637, 612] width 73 height 12
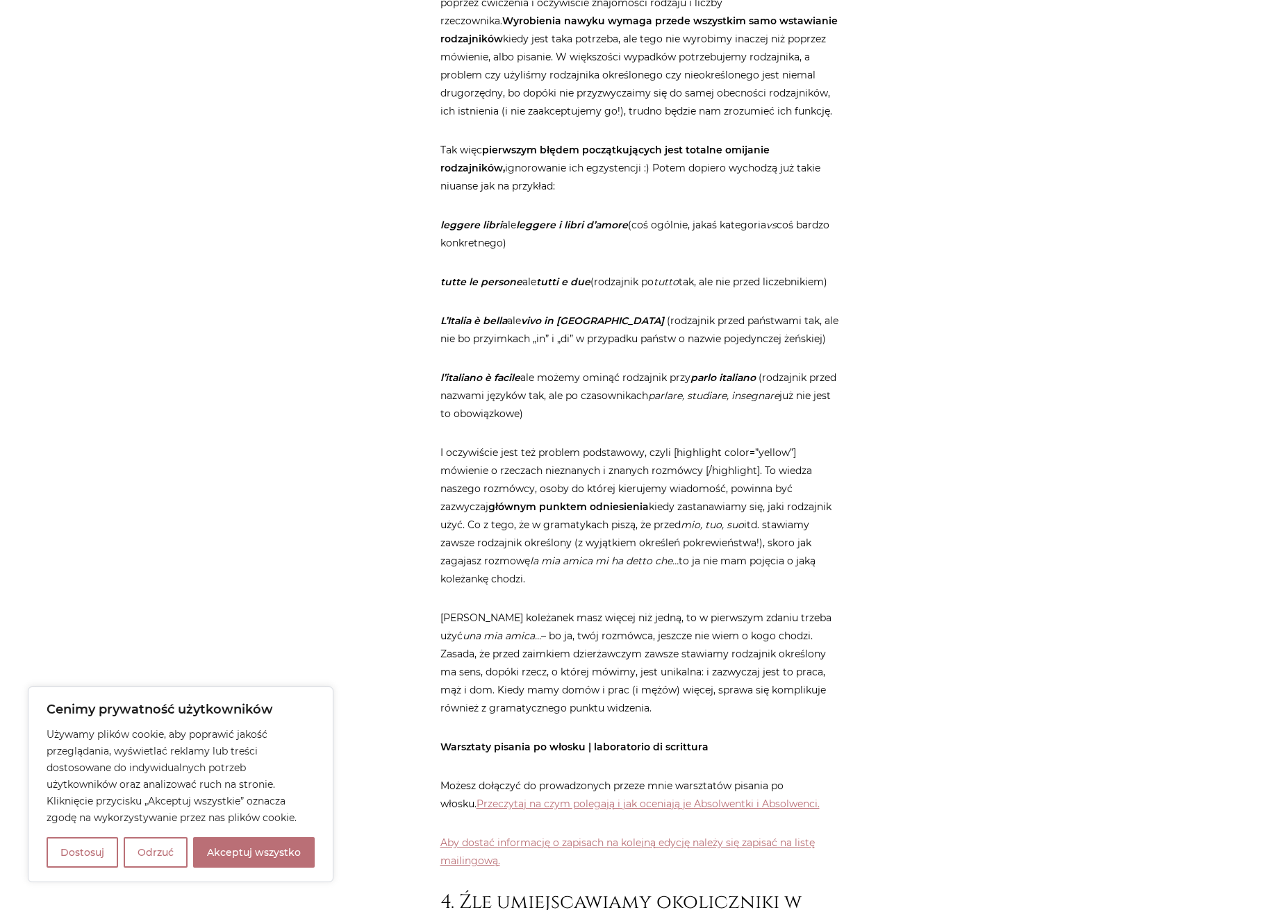
scroll to position [1597, 0]
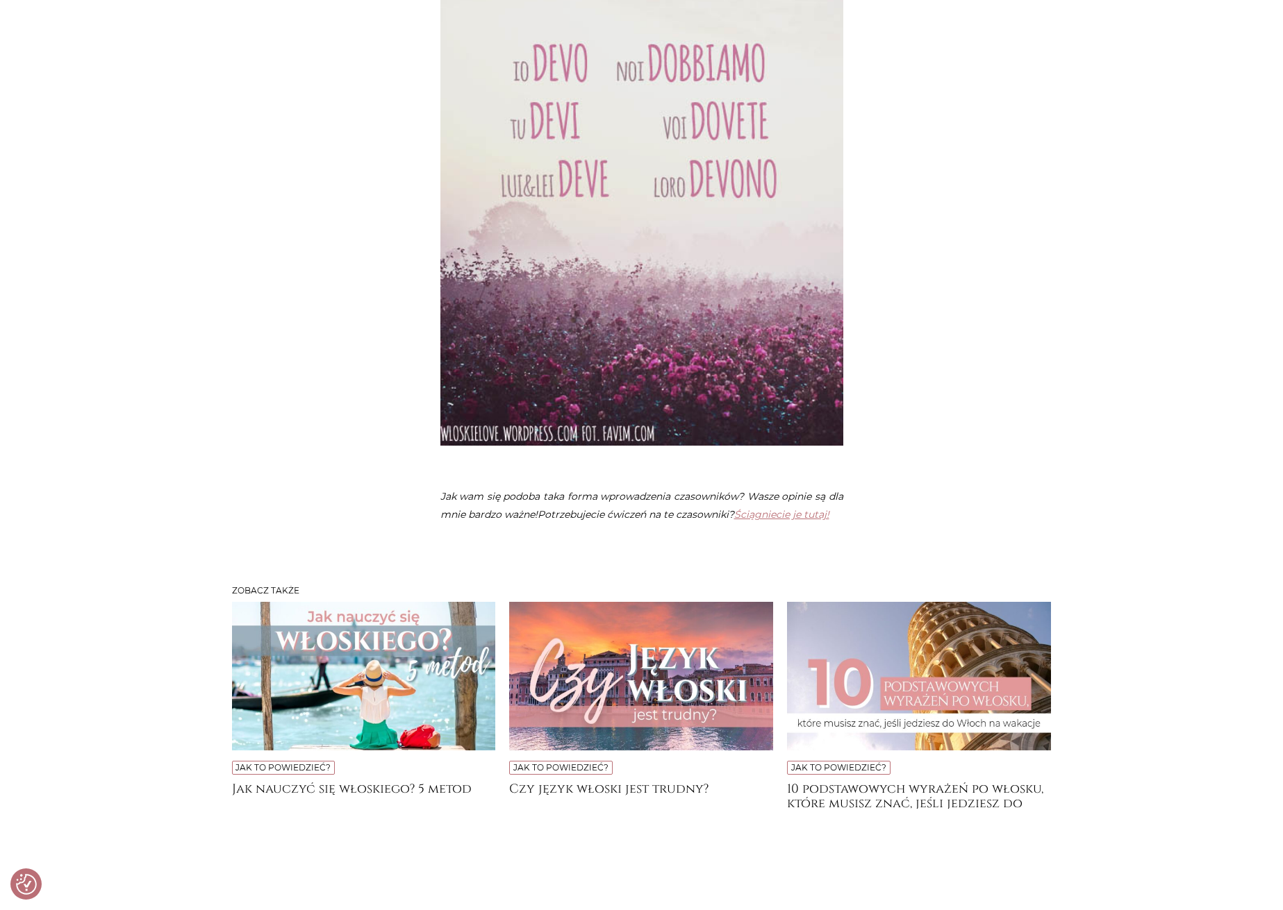
scroll to position [3611, 0]
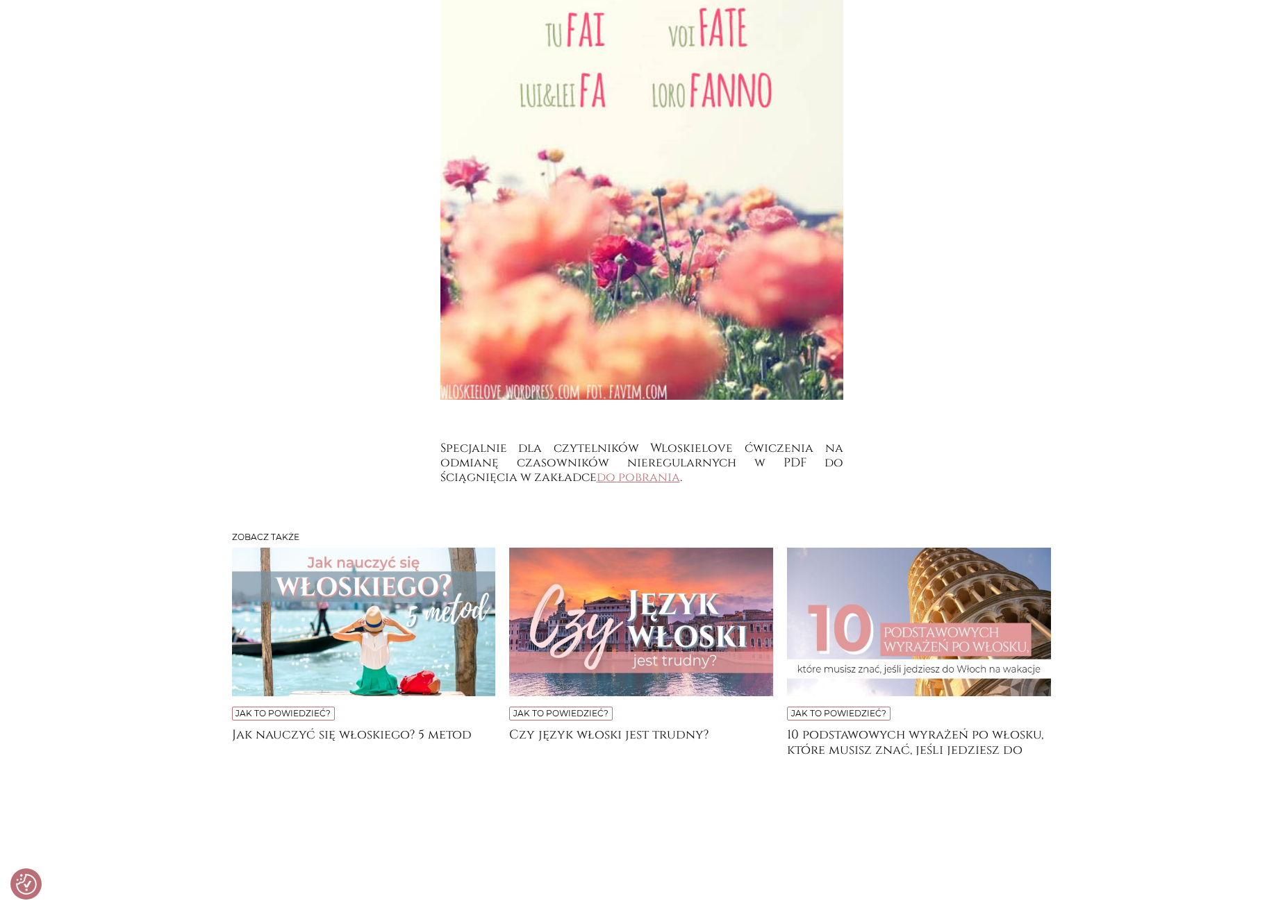
scroll to position [4166, 0]
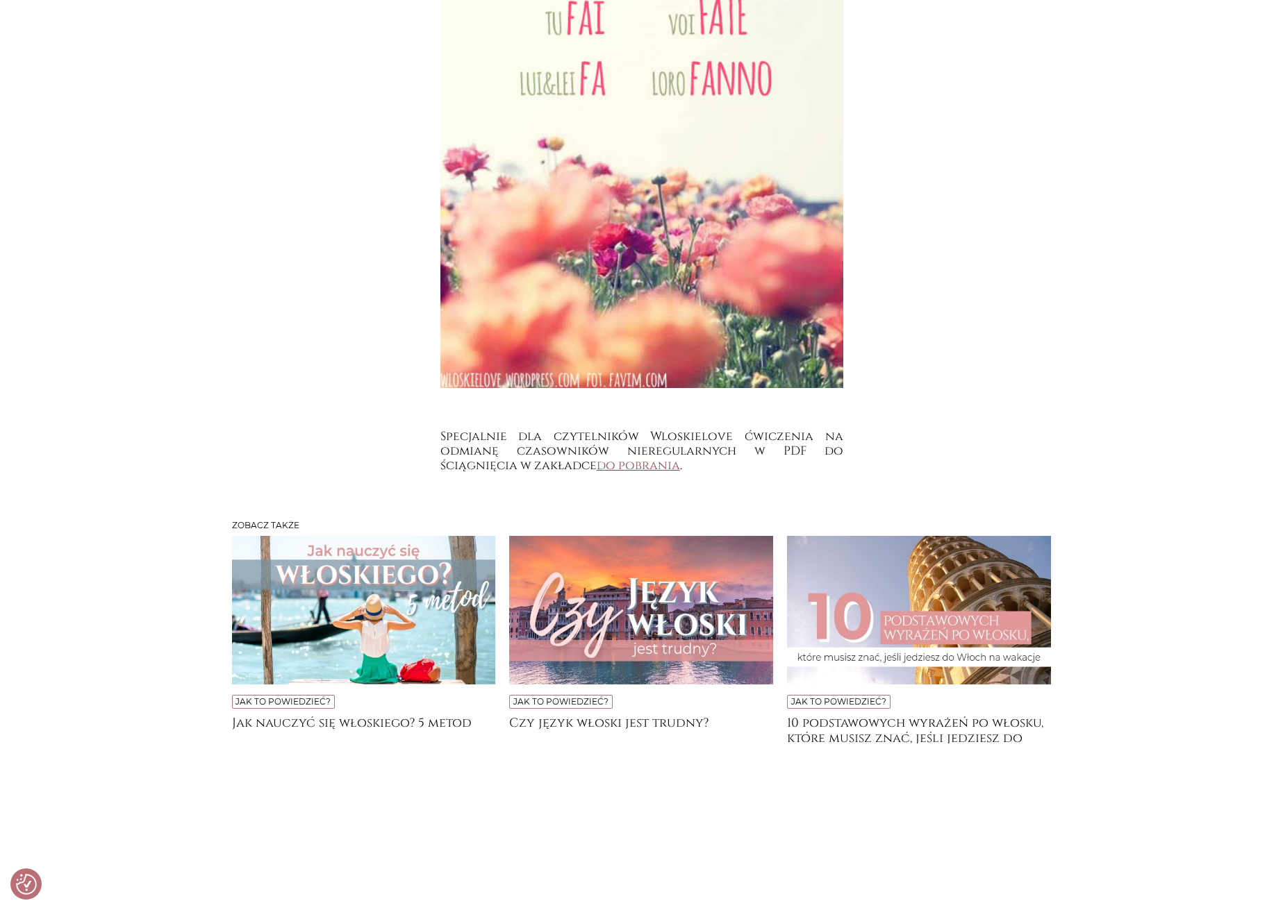
click at [680, 474] on link "do pobrania" at bounding box center [637, 466] width 83 height 17
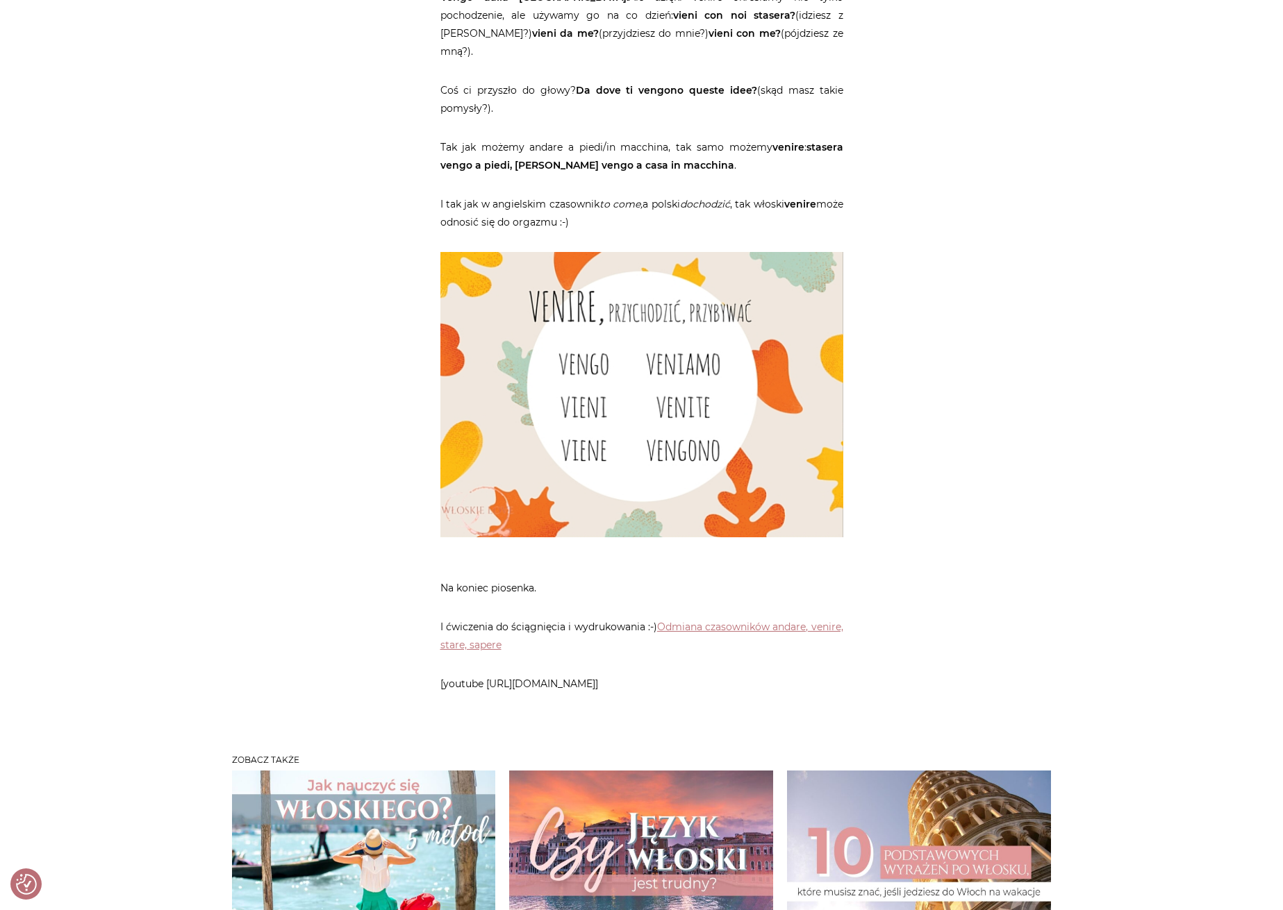
scroll to position [3541, 0]
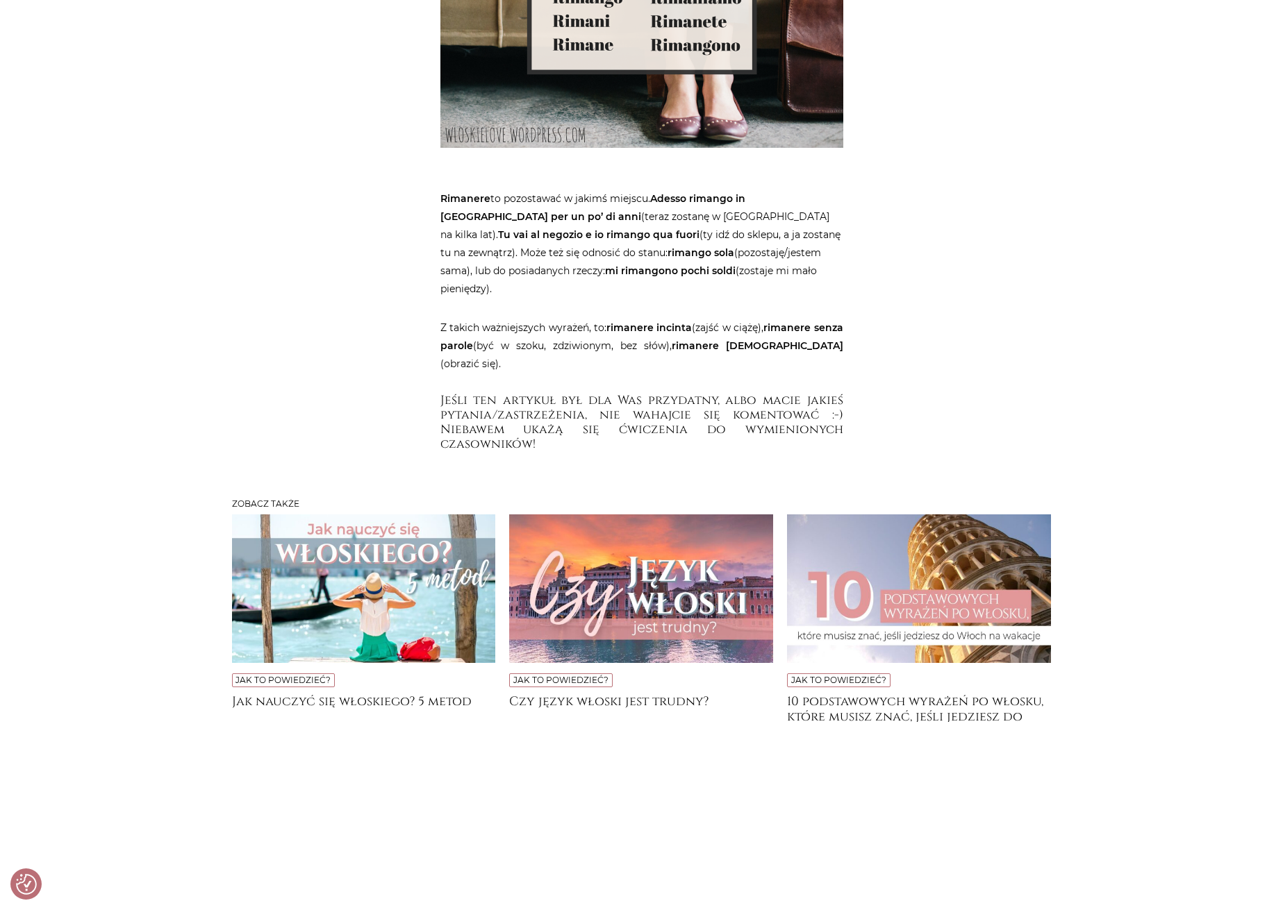
scroll to position [5624, 0]
